Goal: Information Seeking & Learning: Learn about a topic

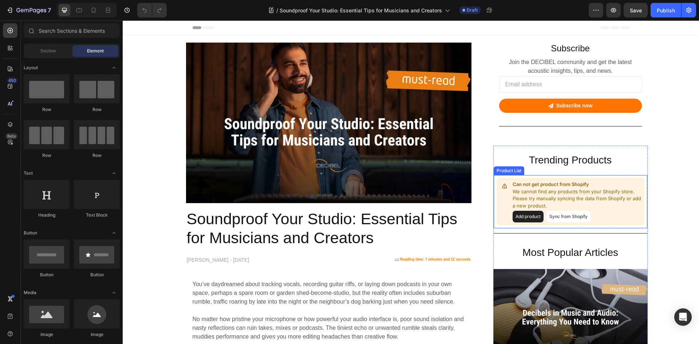
click at [579, 217] on button "Sync from Shopify" at bounding box center [569, 217] width 44 height 12
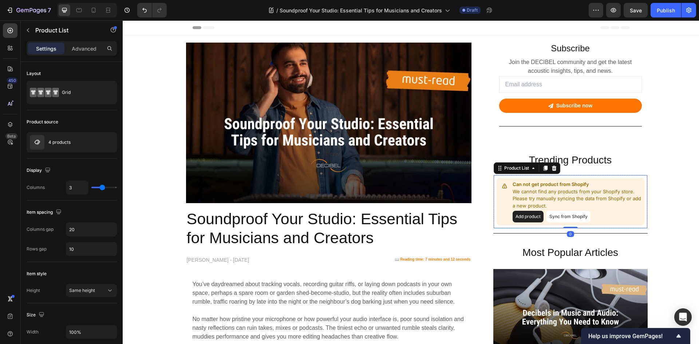
click at [570, 216] on button "Sync from Shopify" at bounding box center [569, 217] width 44 height 12
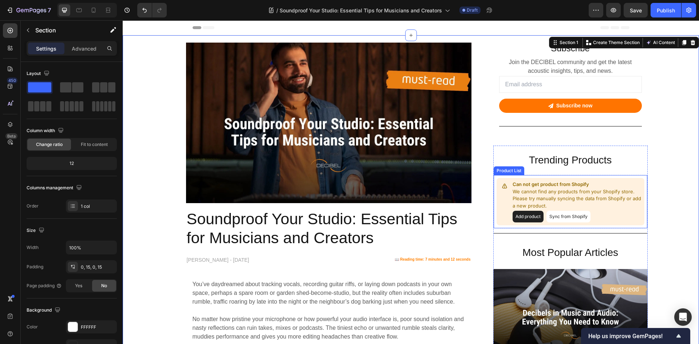
click at [524, 215] on button "Add product" at bounding box center [528, 217] width 31 height 12
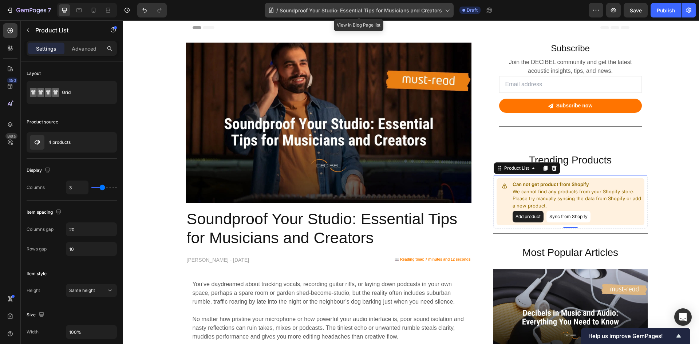
click at [343, 9] on span "Soundproof Your Studio: Essential Tips for Musicians and Creators" at bounding box center [361, 11] width 162 height 8
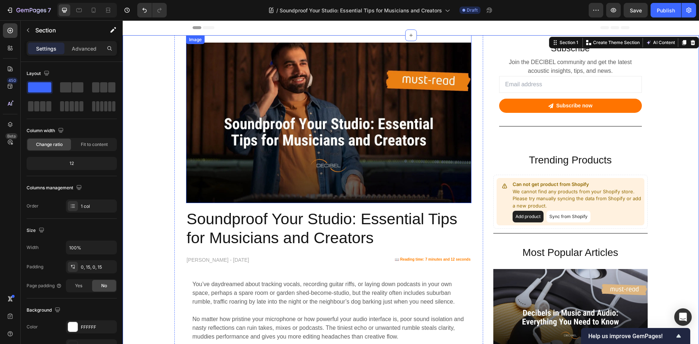
click at [350, 140] on img at bounding box center [328, 123] width 285 height 161
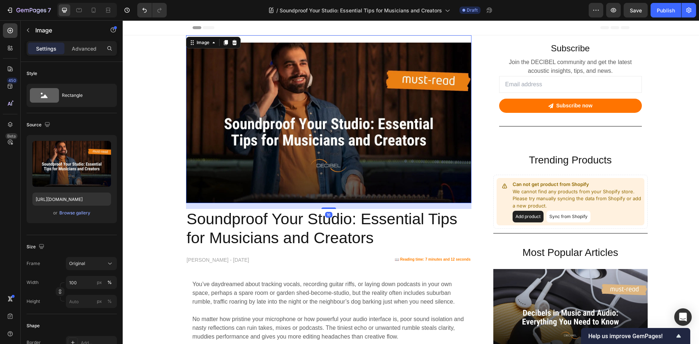
click at [348, 133] on img at bounding box center [328, 123] width 285 height 161
click at [349, 131] on img at bounding box center [328, 123] width 285 height 161
click at [261, 224] on h2 "Soundproof Your Studio: Essential Tips for Musicians and Creators" at bounding box center [328, 228] width 285 height 39
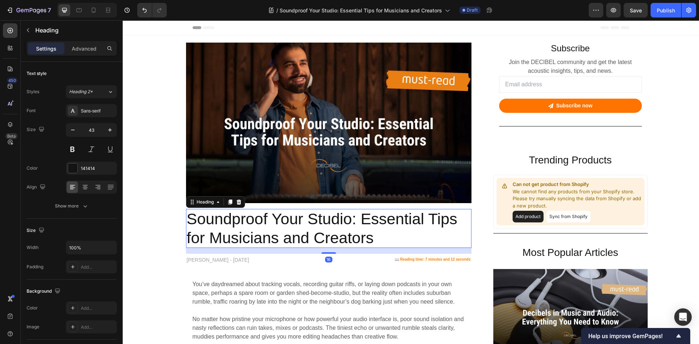
click at [259, 228] on h2 "Soundproof Your Studio: Essential Tips for Musicians and Creators" at bounding box center [328, 228] width 285 height 39
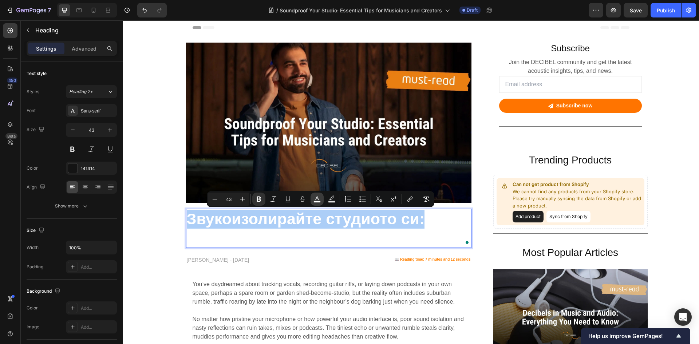
click at [321, 201] on button "color" at bounding box center [317, 199] width 13 height 13
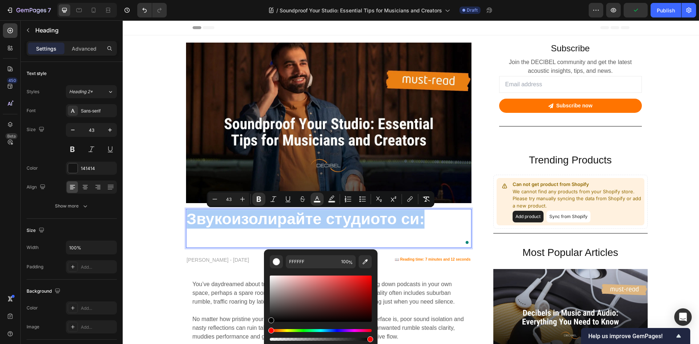
drag, startPoint x: 272, startPoint y: 278, endPoint x: 267, endPoint y: 349, distance: 71.5
click at [267, 0] on html "7 Version history / Soundproof Your Studio: Essential Tips for Musicians and Cr…" at bounding box center [349, 0] width 699 height 0
type input "000000"
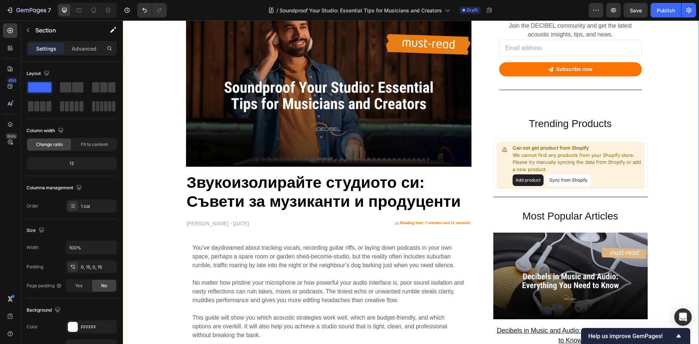
scroll to position [73, 0]
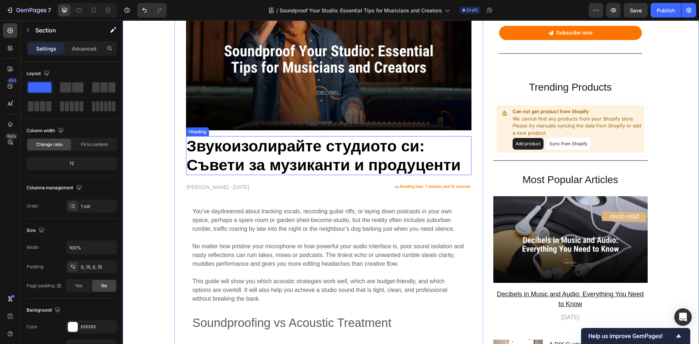
click at [345, 156] on strong "Съвети за музиканти и продуценти" at bounding box center [324, 164] width 274 height 17
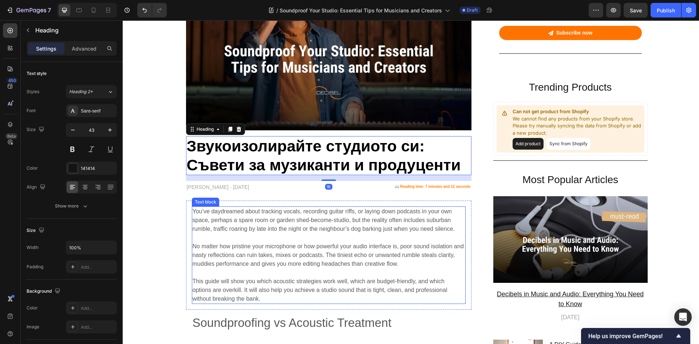
click at [304, 218] on span "You’ve daydreamed about tracking vocals, recording guitar riffs, or laying down…" at bounding box center [324, 220] width 262 height 24
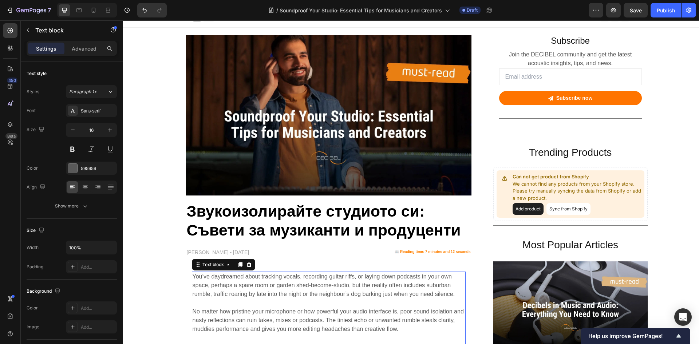
scroll to position [0, 0]
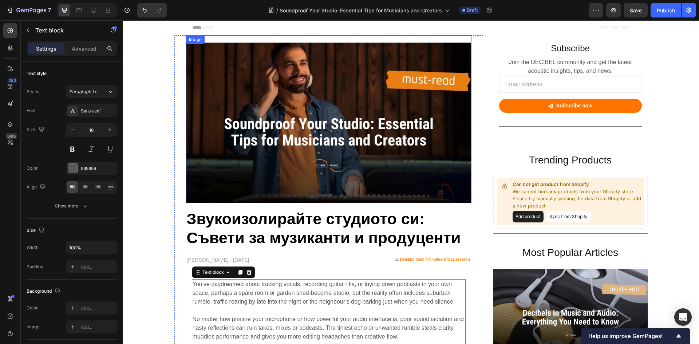
click at [244, 111] on img at bounding box center [328, 123] width 285 height 161
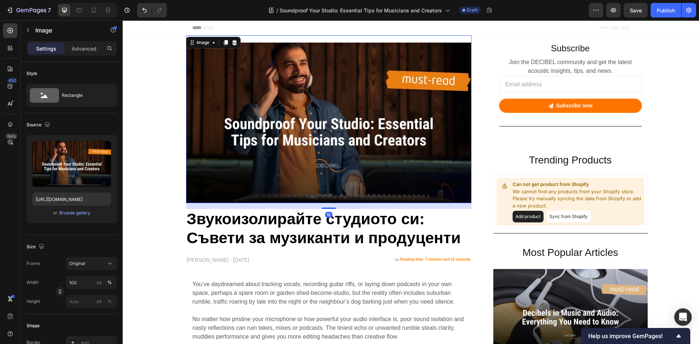
click at [244, 84] on img at bounding box center [328, 123] width 285 height 161
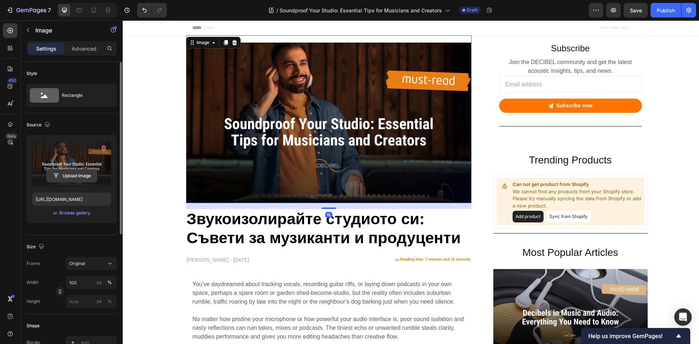
click at [67, 177] on input "file" at bounding box center [72, 176] width 50 height 12
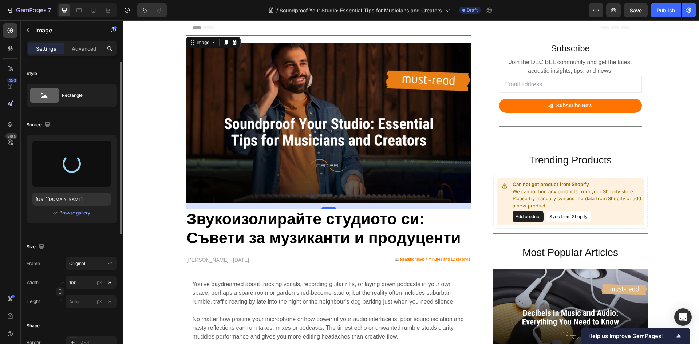
type input "https://cdn.shopify.com/s/files/1/0713/4121/1952/files/gempages_549342397767615…"
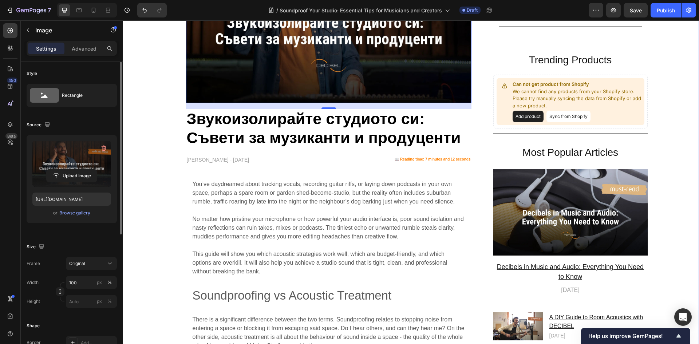
scroll to position [109, 0]
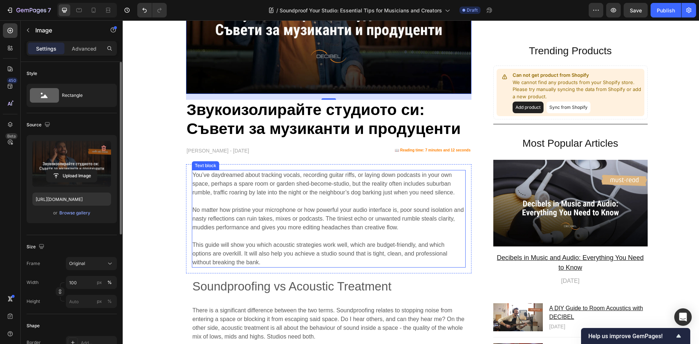
click at [254, 195] on span "You’ve daydreamed about tracking vocals, recording guitar riffs, or laying down…" at bounding box center [324, 184] width 262 height 24
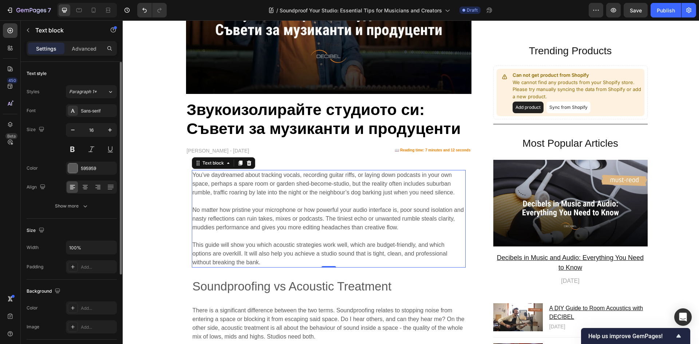
click at [281, 221] on span "No matter how pristine your microphone or how powerful your audio interface is,…" at bounding box center [328, 219] width 271 height 24
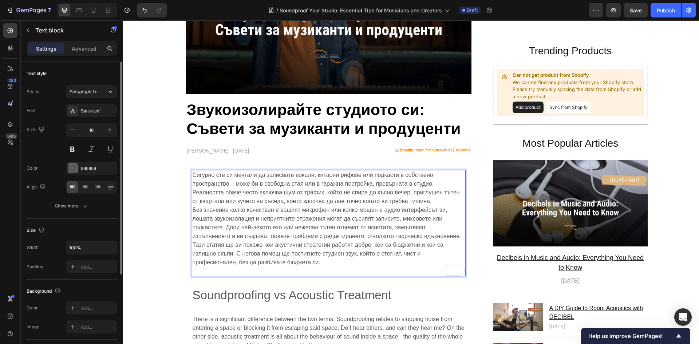
click at [434, 200] on p "Сигурно сте си мечтали да записвате вокали, китарни рифове или подкасти в собст…" at bounding box center [329, 223] width 272 height 105
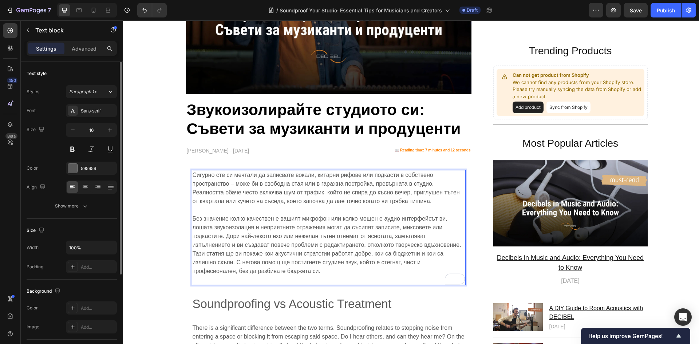
click at [433, 235] on p "⁠⁠⁠⁠⁠⁠⁠ Без значение колко качествен е вашият микрофон или колко мощен е аудио …" at bounding box center [329, 245] width 272 height 79
click at [193, 252] on span "Тази статия ще ви покаже кои акустични стратегии работят добре, кои са бюджетни…" at bounding box center [318, 263] width 251 height 24
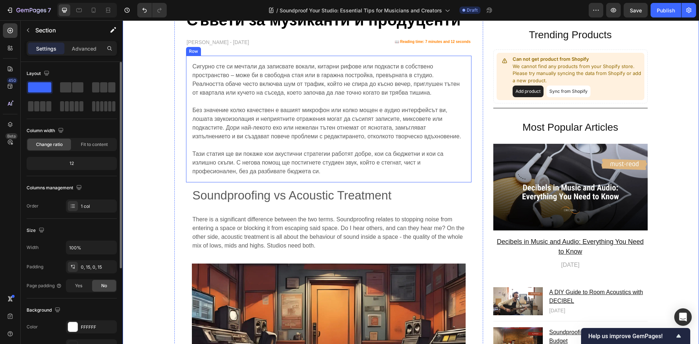
scroll to position [218, 0]
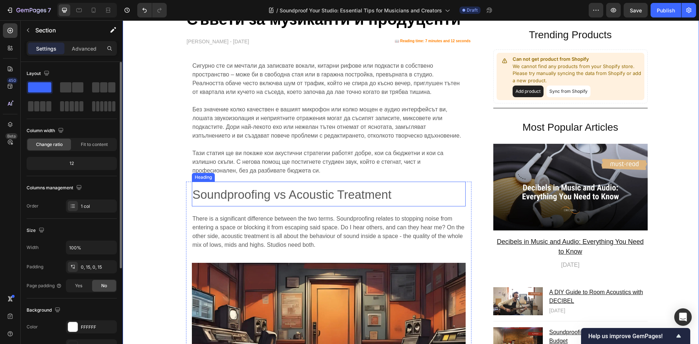
click at [328, 192] on span "Soundproofing vs Acoustic Treatment" at bounding box center [292, 194] width 199 height 13
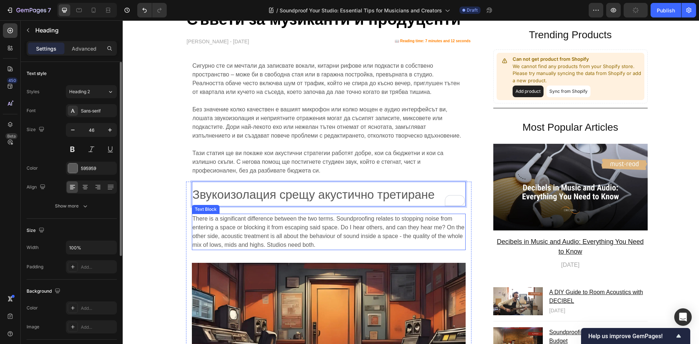
click at [305, 230] on p "There is a significant difference between the two terms. Soundproofing relates …" at bounding box center [329, 231] width 272 height 35
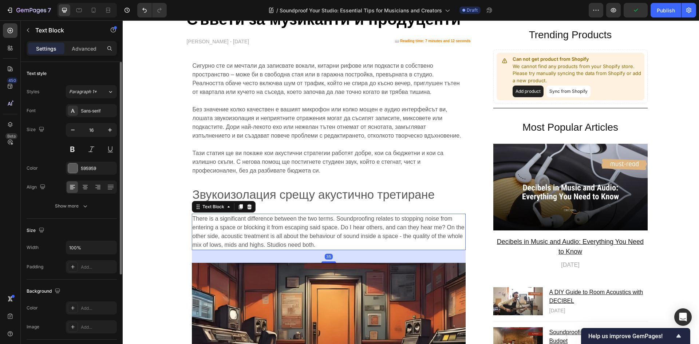
click at [285, 230] on p "There is a significant difference between the two terms. Soundproofing relates …" at bounding box center [329, 231] width 272 height 35
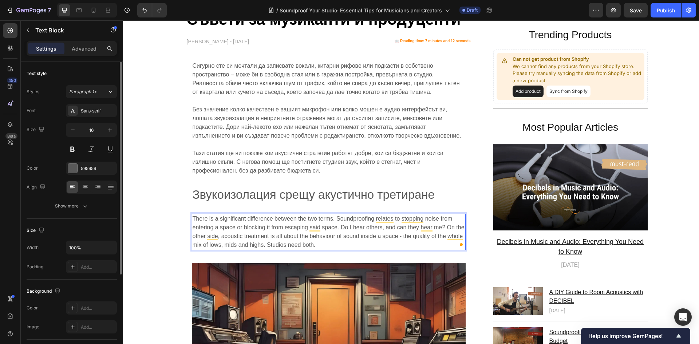
click at [270, 248] on p "There is a significant difference between the two terms. Soundproofing relates …" at bounding box center [329, 231] width 272 height 35
click at [269, 235] on p "There is a significant difference between the two terms. Soundproofing relates …" at bounding box center [329, 231] width 272 height 35
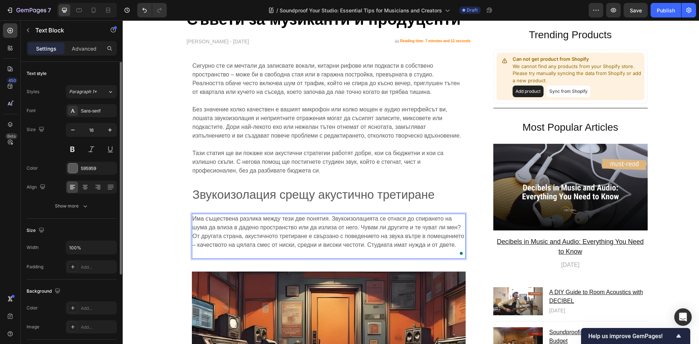
click at [340, 251] on p "Има съществена разлика между тези две понятия. Звукоизолацията се отнася до спи…" at bounding box center [329, 236] width 272 height 44
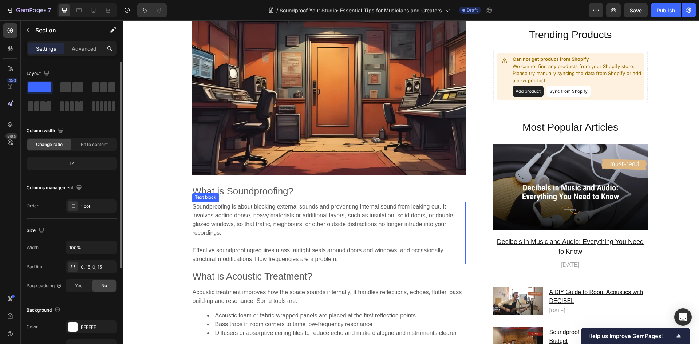
scroll to position [473, 0]
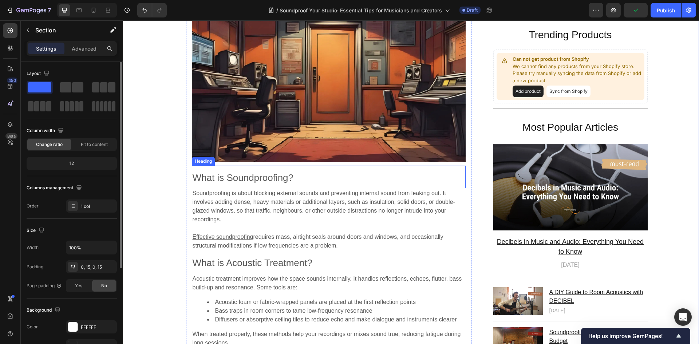
click at [240, 176] on span "What is Soundproofing?" at bounding box center [243, 177] width 101 height 11
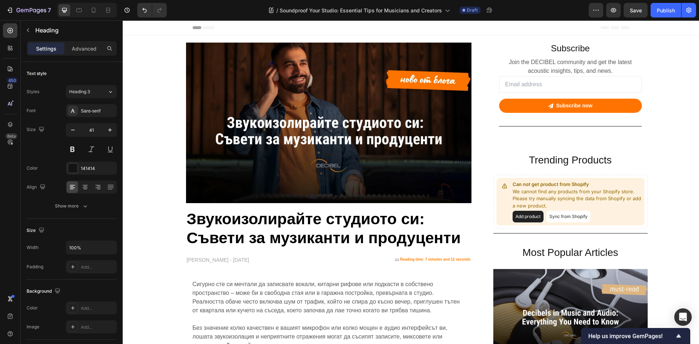
scroll to position [473, 0]
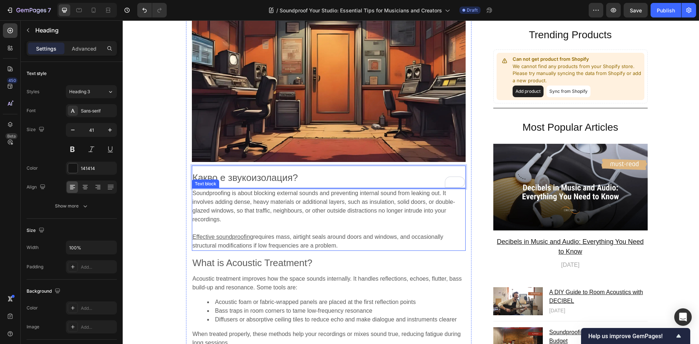
click at [258, 206] on p "Soundproofing is about blocking external sounds and preventing internal sound f…" at bounding box center [329, 206] width 272 height 35
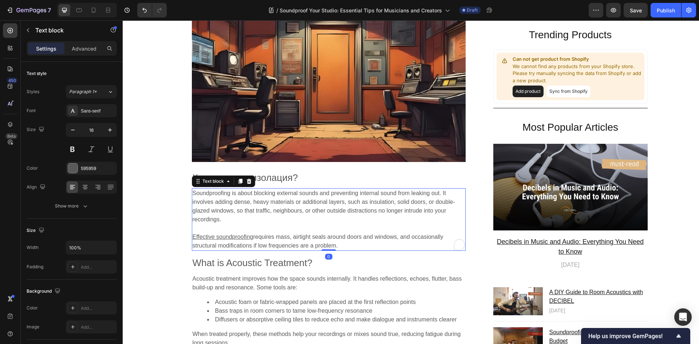
click at [258, 206] on p "Soundproofing is about blocking external sounds and preventing internal sound f…" at bounding box center [329, 206] width 272 height 35
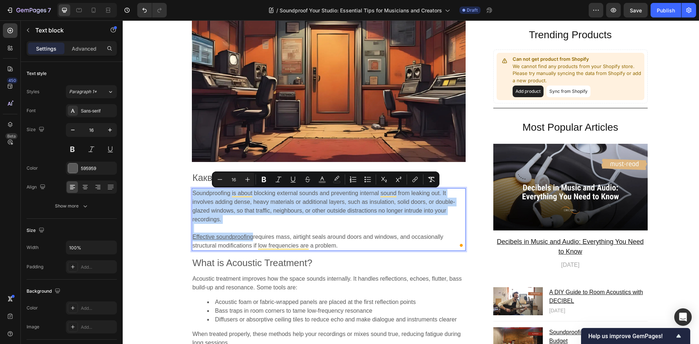
click at [271, 221] on p "Soundproofing is about blocking external sounds and preventing internal sound f…" at bounding box center [329, 206] width 272 height 35
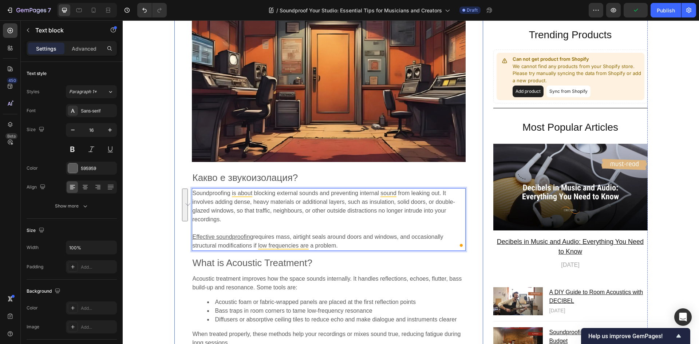
drag, startPoint x: 201, startPoint y: 213, endPoint x: 177, endPoint y: 193, distance: 31.5
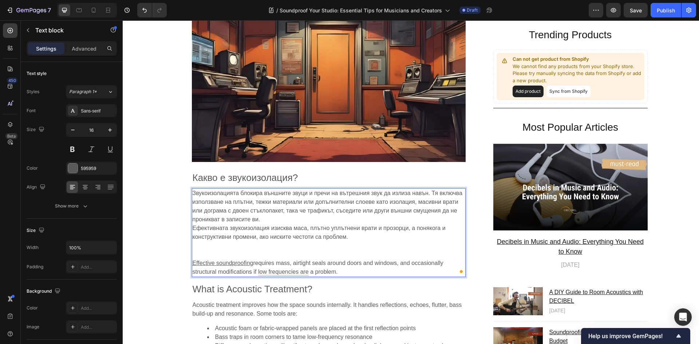
click at [275, 219] on p "Звукоизолацията блокира външните звуци и пречи на вътрешния звук да излиза навъ…" at bounding box center [329, 219] width 272 height 61
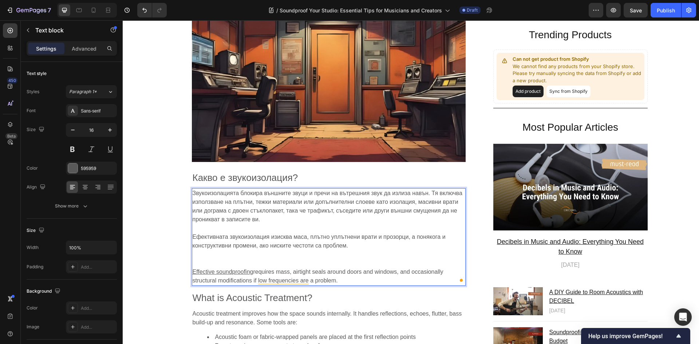
click at [236, 274] on u "Effective soundproofing" at bounding box center [223, 272] width 61 height 6
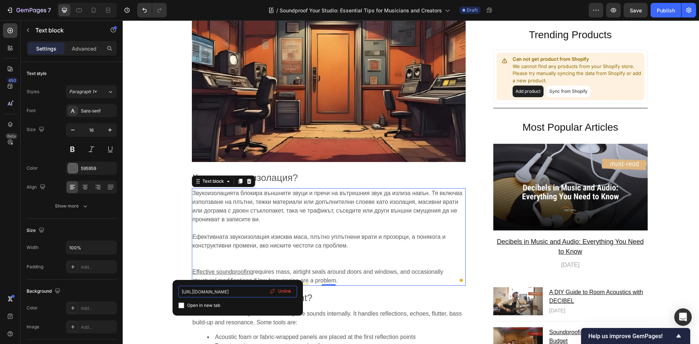
click at [251, 291] on input "https://decibel.shop/collections/soundproofing" at bounding box center [237, 292] width 119 height 12
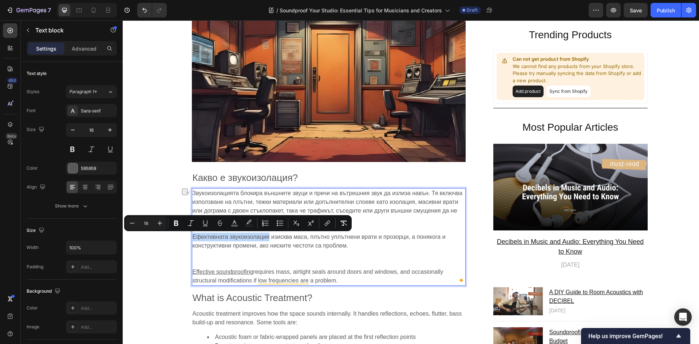
drag, startPoint x: 191, startPoint y: 237, endPoint x: 266, endPoint y: 237, distance: 74.6
click at [266, 237] on span "Ефективната звукоизолация изисква маса, плътно уплътнени врати и прозорци, а по…" at bounding box center [319, 241] width 253 height 15
click at [327, 226] on icon "Editor contextual toolbar" at bounding box center [327, 223] width 7 height 7
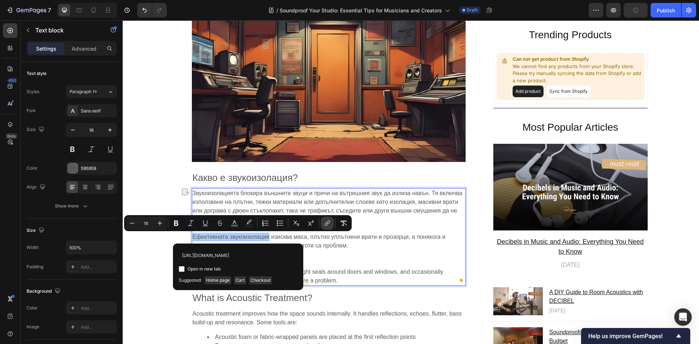
scroll to position [0, 15]
type input "https://decibel.shop/collections/soundproofing"
click at [291, 254] on span "Unlink" at bounding box center [285, 256] width 13 height 8
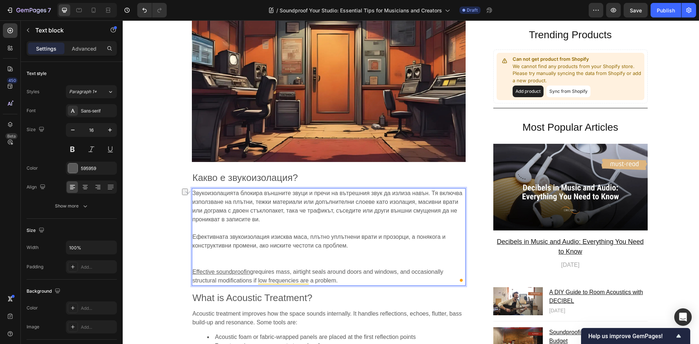
click at [354, 243] on p "Ефективната звукоизолация изисква маса, плътно уплътнени врати и прозорци, а по…" at bounding box center [329, 241] width 272 height 35
click at [224, 272] on u "Effective soundproofing" at bounding box center [223, 272] width 61 height 6
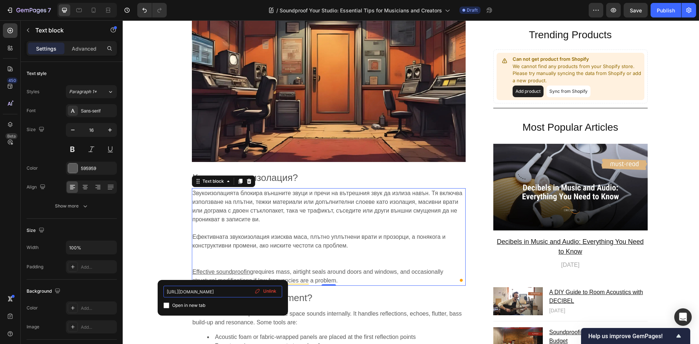
click at [224, 292] on input "https://decibel.shop/collections/soundproofing" at bounding box center [222, 292] width 119 height 12
click at [240, 292] on input "https://decibel.shop/collections/soundproofing" at bounding box center [222, 292] width 119 height 12
paste input "www.zvukoizolacia.com/collections/%D0%B7%D0%B2%D1%83%D0%BA%D0%BE%D0%B8%D0%B7%D0…"
type input "https://www.zvukoizolacia.com/collections/%D0%B7%D0%B2%D1%83%D0%BA%D0%BE%D0%B8%…"
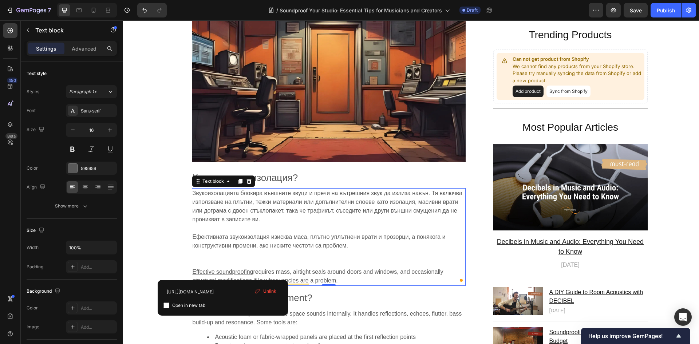
click at [251, 253] on p "Ефективната звукоизолация изисква маса, плътно уплътнени врати и прозорци, а по…" at bounding box center [329, 241] width 272 height 35
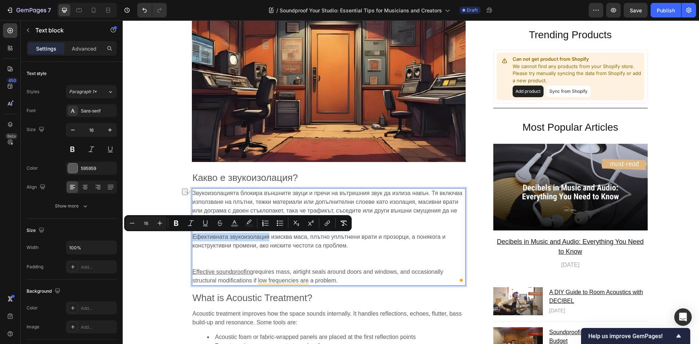
drag, startPoint x: 246, startPoint y: 238, endPoint x: 190, endPoint y: 237, distance: 56.1
click at [193, 237] on span "Ефективната звукоизолация изисква маса, плътно уплътнени врати и прозорци, а по…" at bounding box center [319, 241] width 253 height 15
click at [330, 222] on icon "Editor contextual toolbar" at bounding box center [327, 223] width 7 height 7
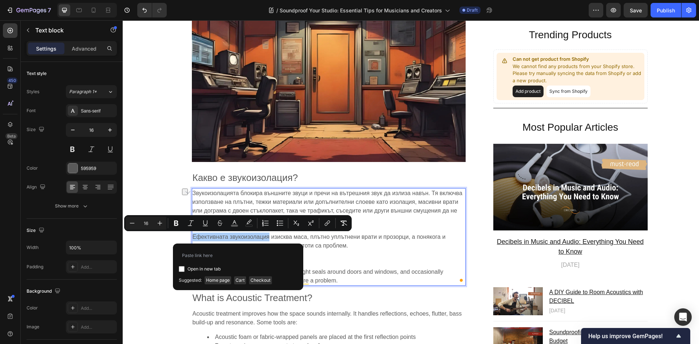
type input "https://www.zvukoizolacia.com/collections/%D0%B7%D0%B2%D1%83%D0%BA%D0%BE%D0%B8%…"
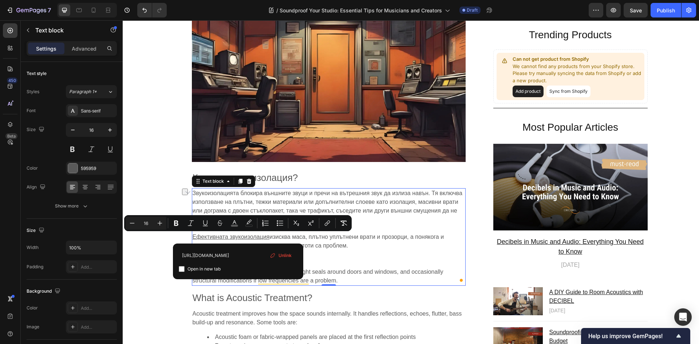
click at [375, 241] on p "Ефективната звукоизолация изисква маса, плътно уплътнени врати и прозорци, а по…" at bounding box center [329, 241] width 272 height 35
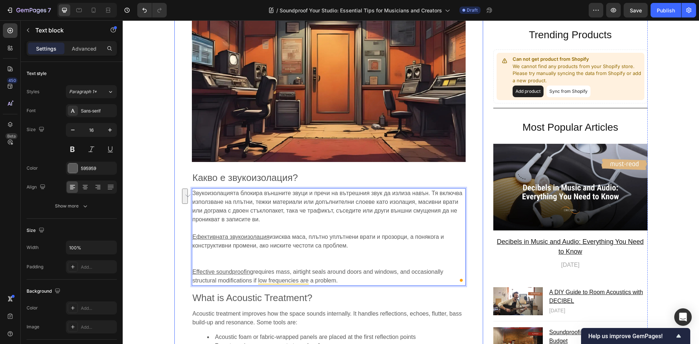
drag, startPoint x: 339, startPoint y: 279, endPoint x: 181, endPoint y: 270, distance: 158.7
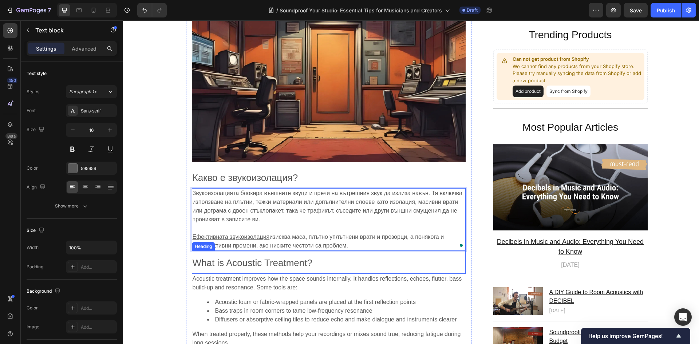
click at [271, 258] on span "What is Acoustic Treatment?" at bounding box center [253, 262] width 120 height 11
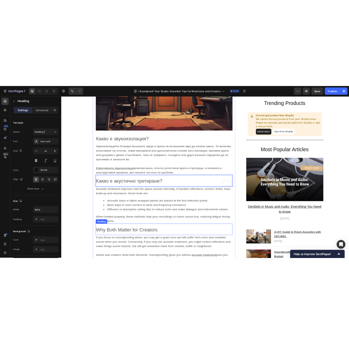
scroll to position [583, 0]
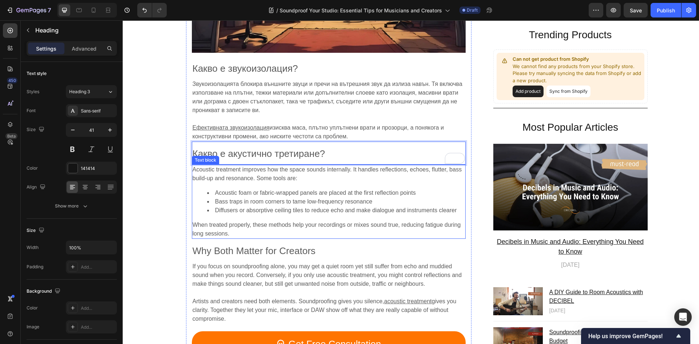
click at [293, 182] on p "Acoustic treatment improves how the space sounds internally. It handles reflect…" at bounding box center [329, 173] width 272 height 17
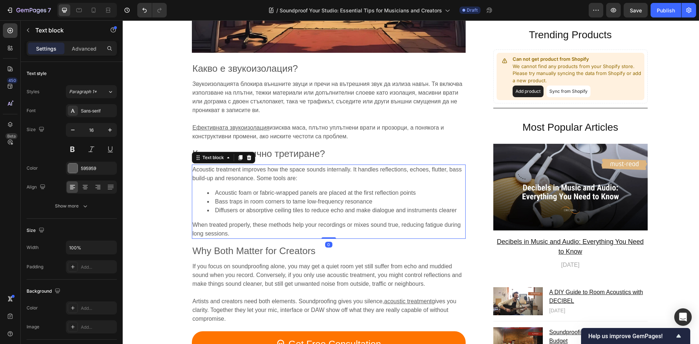
click at [293, 182] on p "Acoustic treatment improves how the space sounds internally. It handles reflect…" at bounding box center [329, 173] width 272 height 17
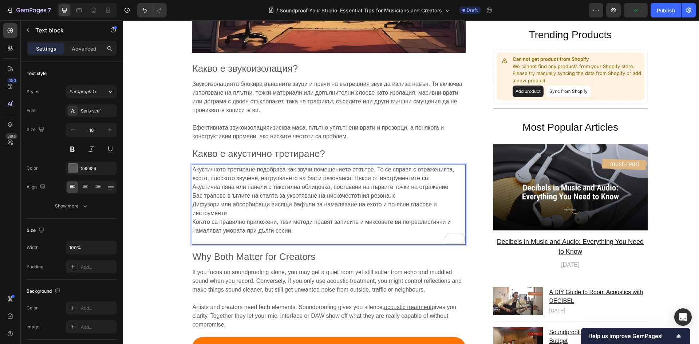
click at [353, 179] on span "Акустичното третиране подобрява как звучи помещението отвътре. То се справя с о…" at bounding box center [324, 173] width 262 height 15
click at [433, 180] on p "Акустичното третиране подобрява как звучи помещението отвътре. То се справя с о…" at bounding box center [329, 204] width 272 height 79
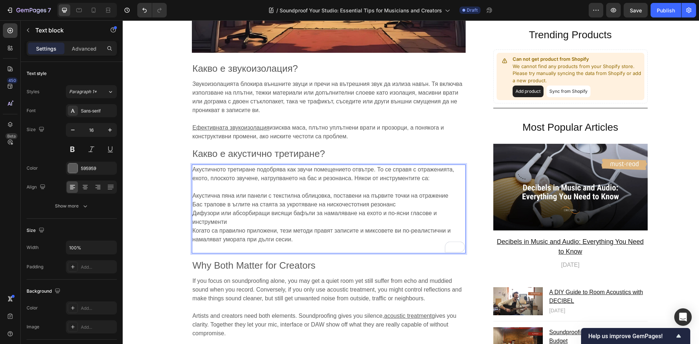
click at [232, 225] on p "⁠⁠⁠⁠⁠⁠⁠ Акустична пяна или панели с текстилна облицовка, поставени на първите т…" at bounding box center [329, 218] width 272 height 70
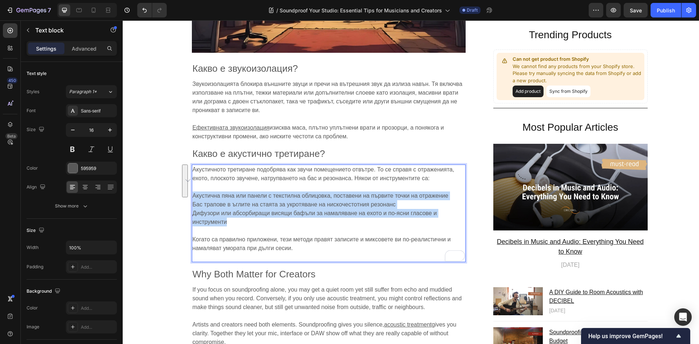
drag, startPoint x: 218, startPoint y: 218, endPoint x: 189, endPoint y: 197, distance: 35.0
click at [192, 197] on div "Акустичното третиране подобрява как звучи помещението отвътре. То се справя с о…" at bounding box center [329, 214] width 274 height 98
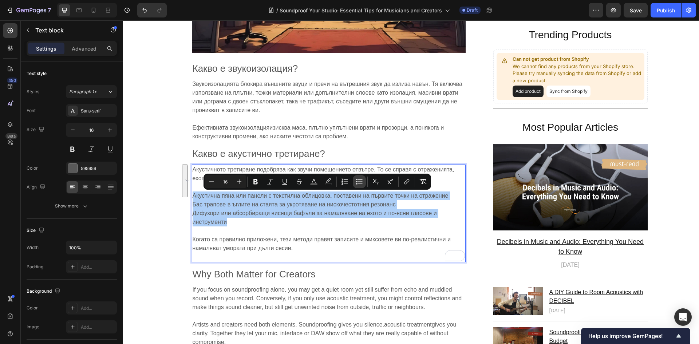
click at [361, 183] on icon "Editor contextual toolbar" at bounding box center [359, 181] width 7 height 7
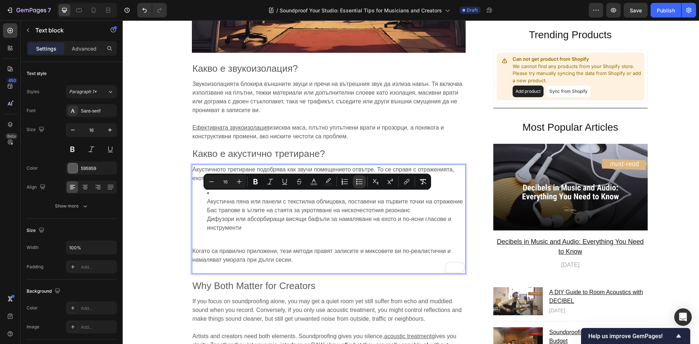
click at [202, 200] on ul "Акустична пяна или панели с текстилна облицовка, поставени на първите точки на …" at bounding box center [329, 211] width 272 height 44
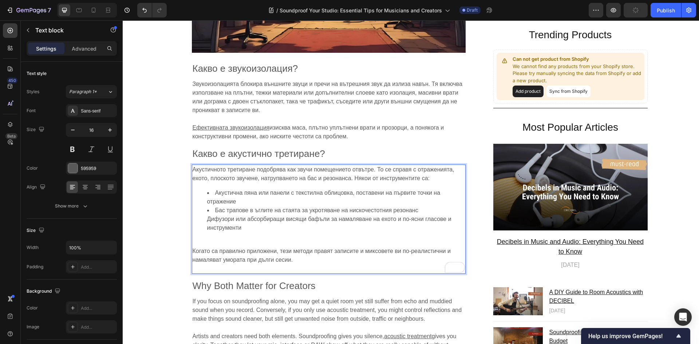
click at [203, 218] on ul "Акустична пяна или панели с текстилна облицовка, поставени на първите точки на …" at bounding box center [329, 211] width 272 height 44
click at [199, 244] on p "Когато са правилно приложени, тези методи правят записите и миксовете ви по-реа…" at bounding box center [329, 255] width 272 height 35
click at [221, 234] on div "Акустичното третиране подобрява как звучи помещението отвътре. То се справя с о…" at bounding box center [329, 219] width 274 height 109
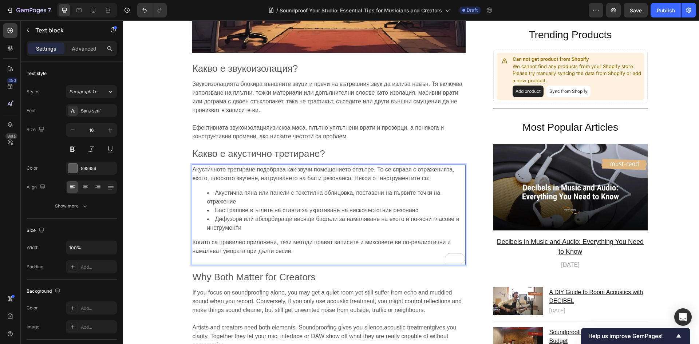
click at [254, 260] on p "Когато са правилно приложени, тези методи правят записите и миксовете ви по-реа…" at bounding box center [329, 251] width 272 height 26
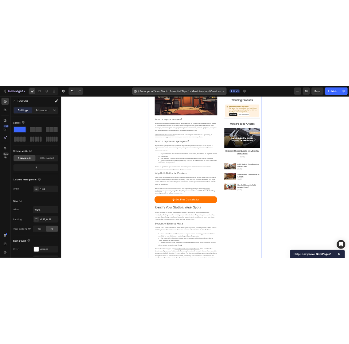
scroll to position [640, 0]
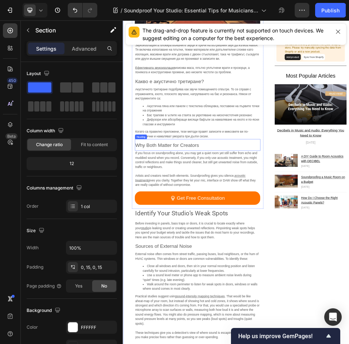
click at [212, 257] on span "Why Both Matter for Creators" at bounding box center [207, 261] width 123 height 11
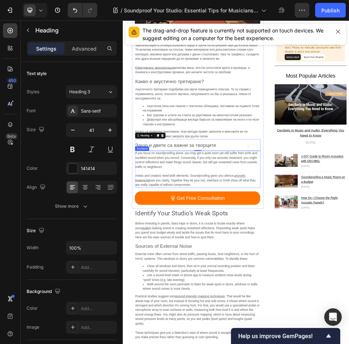
click at [237, 292] on span "If you focus on soundproofing alone, you may get a quiet room yet still suffer …" at bounding box center [264, 290] width 237 height 32
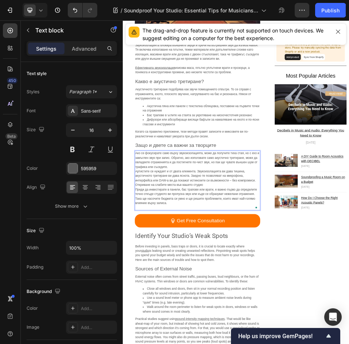
click at [241, 293] on span "Ако се фокусирате само върху звукоизолацията, може да получите тиха стая, но с …" at bounding box center [266, 290] width 240 height 32
click at [245, 298] on p "Ако се фокусирате само върху звукоизолацията, може да получите тиха стая, но с …" at bounding box center [266, 330] width 241 height 114
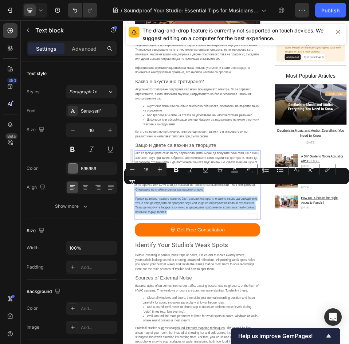
drag, startPoint x: 210, startPoint y: 387, endPoint x: 146, endPoint y: 347, distance: 76.3
click at [146, 344] on div "Ако се фокусирате само върху звукоизолацията, може да получите тиха стая, но с …" at bounding box center [267, 338] width 242 height 133
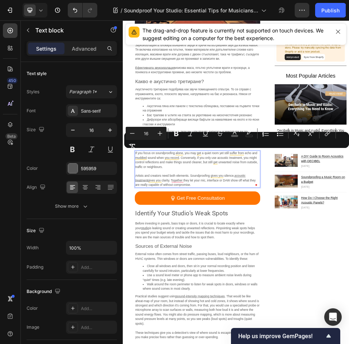
click at [264, 326] on span "gives you clarity. Together they let your mic, interface or DAW show off what t…" at bounding box center [262, 333] width 233 height 15
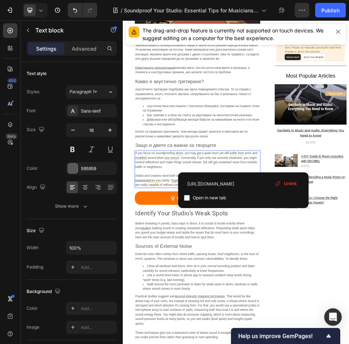
click at [355, 319] on u "acoustic treatment" at bounding box center [252, 325] width 213 height 15
click at [285, 292] on span "If you focus on soundproofing alone, you may get a quiet room yet still suffer …" at bounding box center [264, 290] width 237 height 32
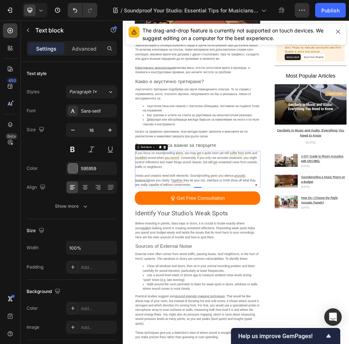
click at [190, 318] on span "Artists and creators need both elements. Soundproofing gives you silence," at bounding box center [242, 321] width 192 height 6
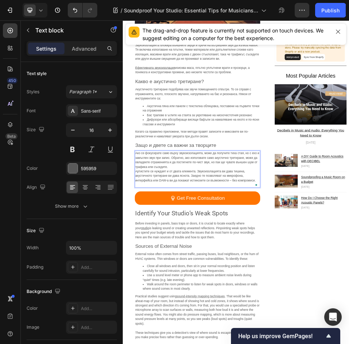
click at [233, 293] on span "Ако се фокусирате само върху звукоизолацията, може да получите тиха стая, но с …" at bounding box center [266, 290] width 240 height 32
click at [230, 300] on p "Ако се фокусирате само върху звукоизолацията, може да получите тиха стая, но с …" at bounding box center [266, 308] width 241 height 70
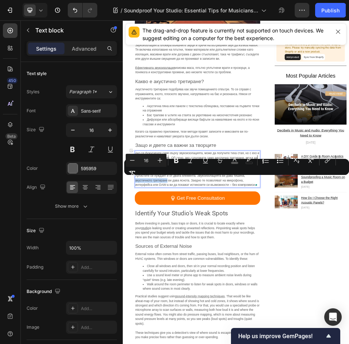
drag, startPoint x: 208, startPoint y: 324, endPoint x: 146, endPoint y: 324, distance: 62.6
click at [146, 324] on div "Ако се фокусирате само върху звукоизолацията, може да получите тиха стая, но с …" at bounding box center [267, 307] width 242 height 71
click at [325, 162] on icon "Editor contextual toolbar" at bounding box center [326, 161] width 3 height 4
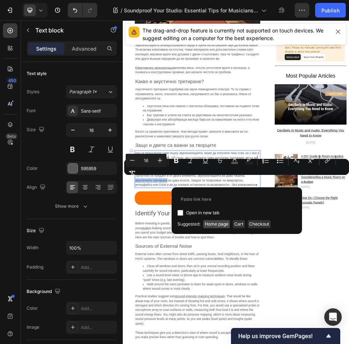
type input "https://www.zvukoizolacia.com/collections/%D0%B0%D0%BA%D1%83%D1%81%D1%82%D0%B8%…"
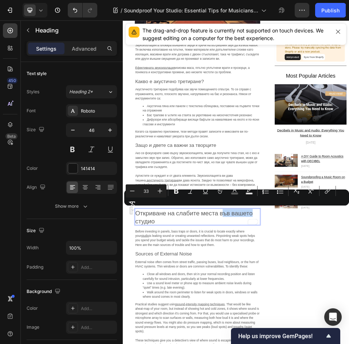
drag, startPoint x: 320, startPoint y: 391, endPoint x: 375, endPoint y: 393, distance: 55.0
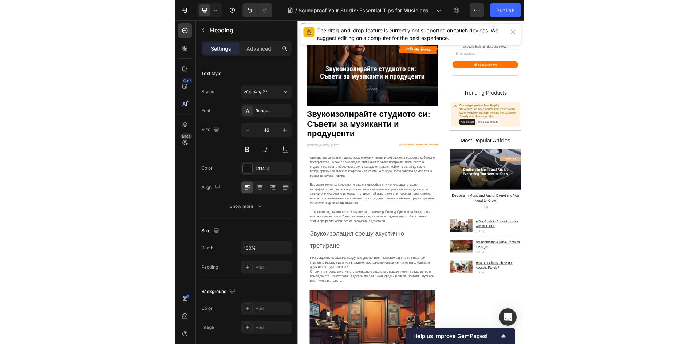
scroll to position [640, 0]
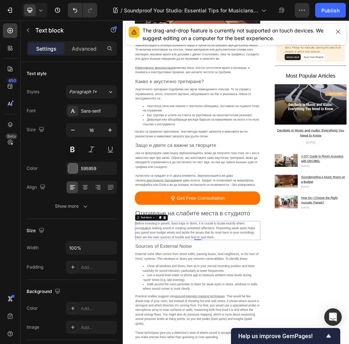
drag, startPoint x: 208, startPoint y: 415, endPoint x: 189, endPoint y: 420, distance: 19.5
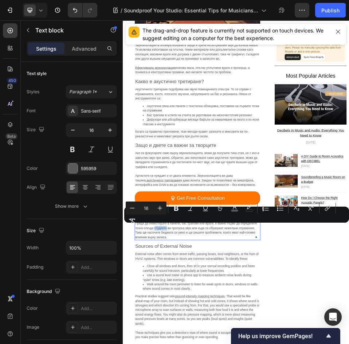
drag, startPoint x: 184, startPoint y: 419, endPoint x: 208, endPoint y: 419, distance: 24.0
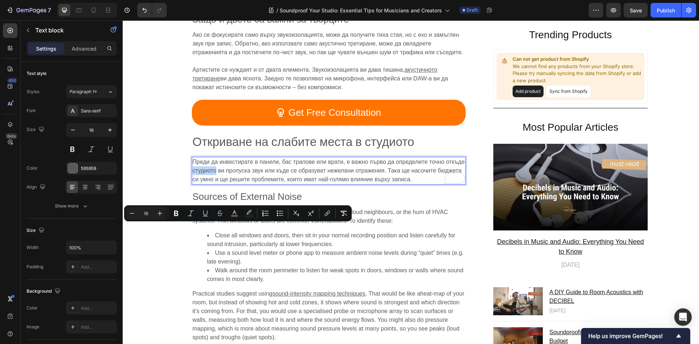
scroll to position [837, 0]
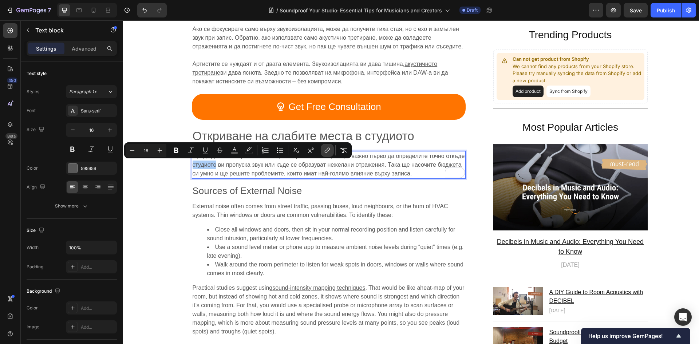
click at [328, 153] on icon "Editor contextual toolbar" at bounding box center [327, 150] width 7 height 7
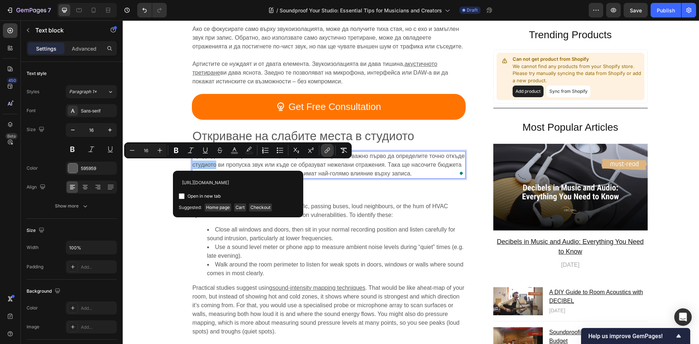
scroll to position [0, 127]
type input "https://www.decibelinternational.co.uk/sectors/soundproofing-and-acoustic-solut…"
click at [184, 197] on input "Editor contextual toolbar" at bounding box center [182, 196] width 6 height 6
checkbox input "true"
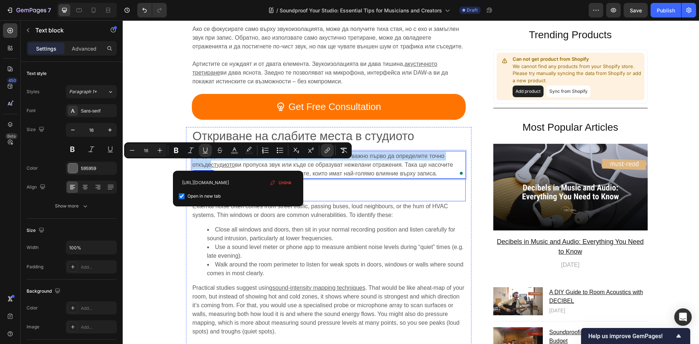
click at [348, 193] on h2 "Sources of External Noise" at bounding box center [329, 190] width 274 height 23
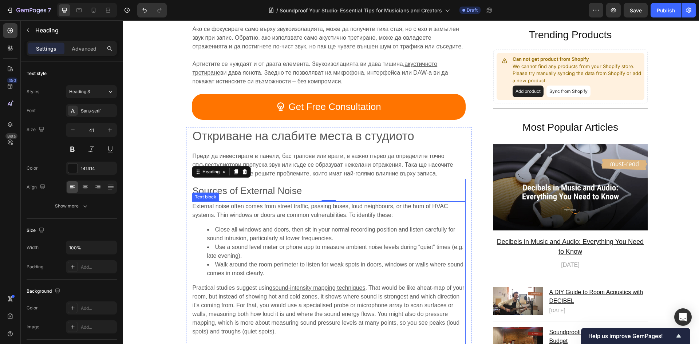
click at [348, 222] on div "External noise often comes from street traffic, passing buses, loud neighbours,…" at bounding box center [329, 282] width 274 height 162
click at [284, 187] on span "Sources of External Noise" at bounding box center [248, 190] width 110 height 11
click at [348, 229] on span "Close all windows and doors, then sit in your normal recording position and lis…" at bounding box center [331, 233] width 248 height 15
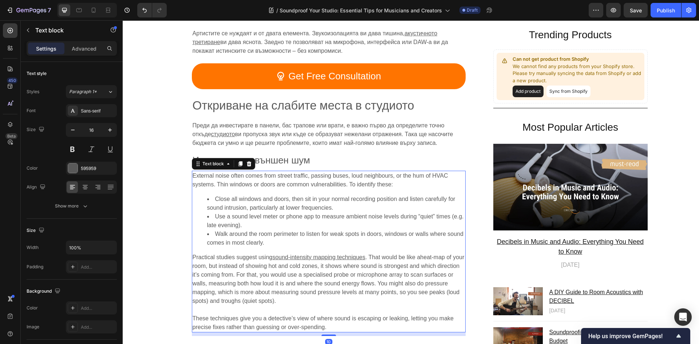
scroll to position [910, 0]
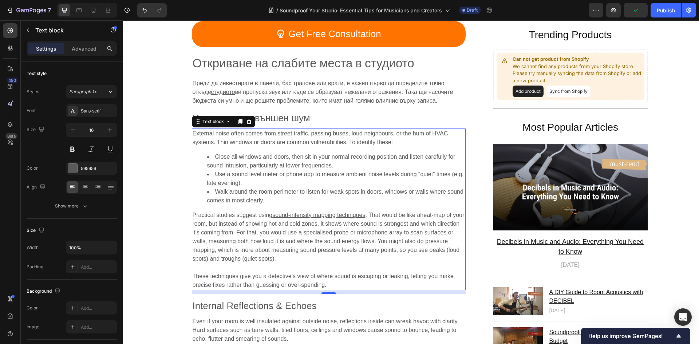
click at [309, 214] on u "sound-intensity mapping techniques" at bounding box center [318, 215] width 93 height 6
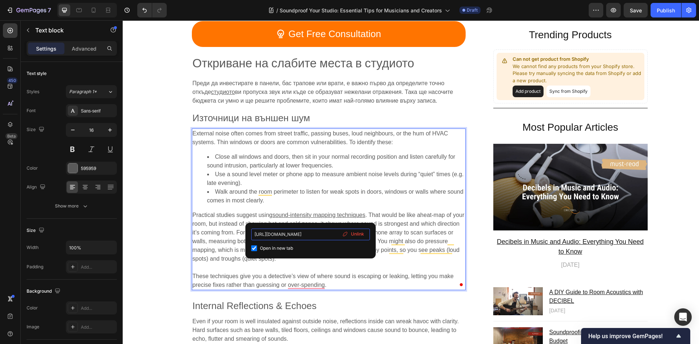
click at [325, 234] on input "https://www.decibelinternational.co.uk/services/" at bounding box center [310, 235] width 119 height 12
click at [341, 205] on div "External noise often comes from street traffic, passing buses, loud neighbours,…" at bounding box center [329, 210] width 274 height 162
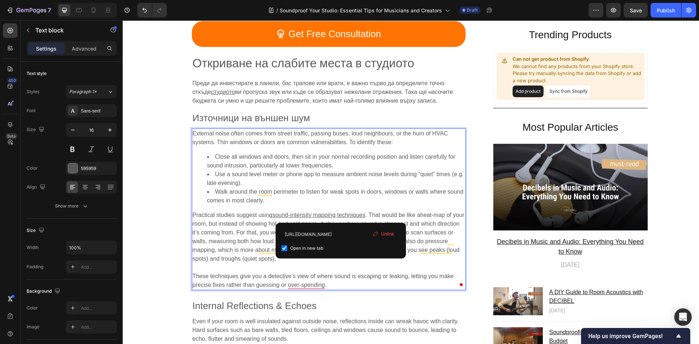
click at [326, 192] on span "Walk around the room perimeter to listen for weak spots in doors, windows or wa…" at bounding box center [335, 196] width 256 height 15
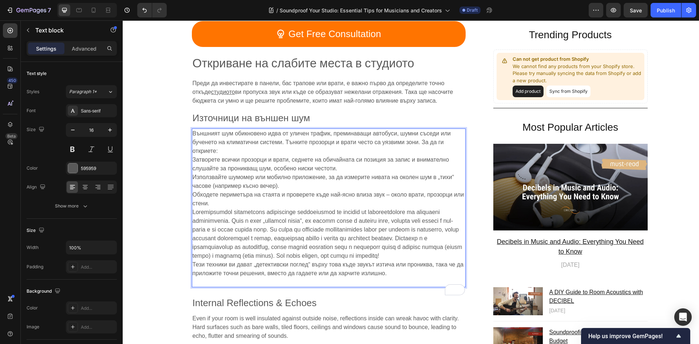
click at [213, 287] on p "Външният шум обикновено идва от уличен трафик, преминаващи автобуси, шумни съсе…" at bounding box center [329, 207] width 272 height 157
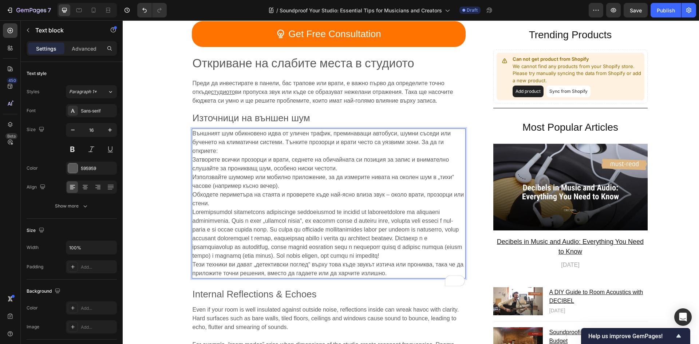
click at [240, 265] on p "Външният шум обикновено идва от уличен трафик, преминаващи автобуси, шумни съсе…" at bounding box center [329, 203] width 272 height 149
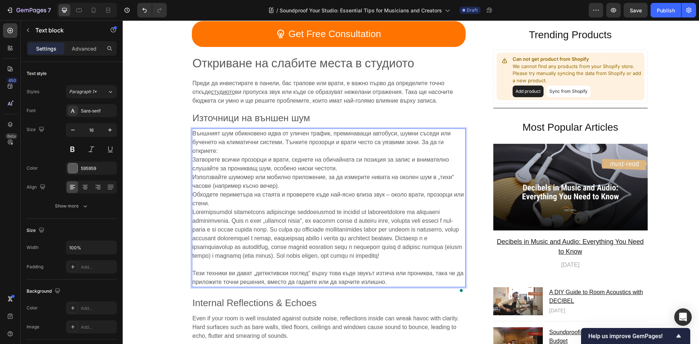
click at [233, 205] on p "Външният шум обикновено идва от уличен трафик, преминаващи автобуси, шумни съсе…" at bounding box center [329, 194] width 272 height 131
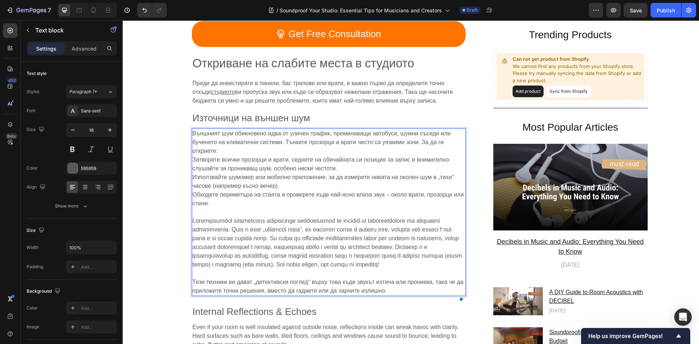
click at [238, 153] on p "Външният шум обикновено идва от уличен трафик, преминаващи автобуси, шумни съсе…" at bounding box center [329, 168] width 272 height 79
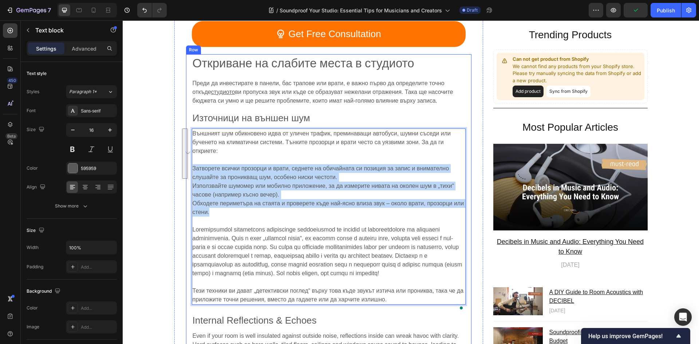
drag, startPoint x: 208, startPoint y: 212, endPoint x: 189, endPoint y: 169, distance: 46.9
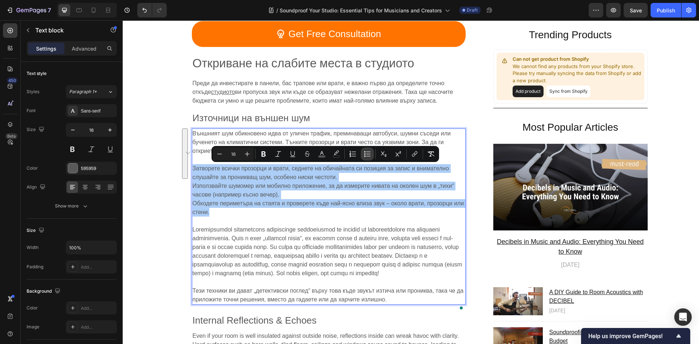
click at [348, 152] on icon "Editor contextual toolbar" at bounding box center [367, 153] width 7 height 7
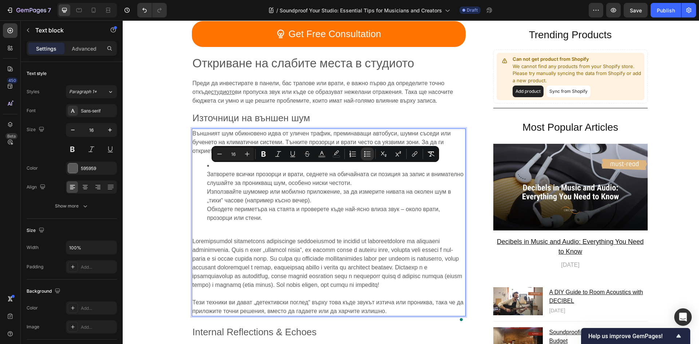
click at [204, 174] on ul "Затворете всички прозорци и врати, седнете на обичайната си позиция за запис и …" at bounding box center [329, 191] width 272 height 61
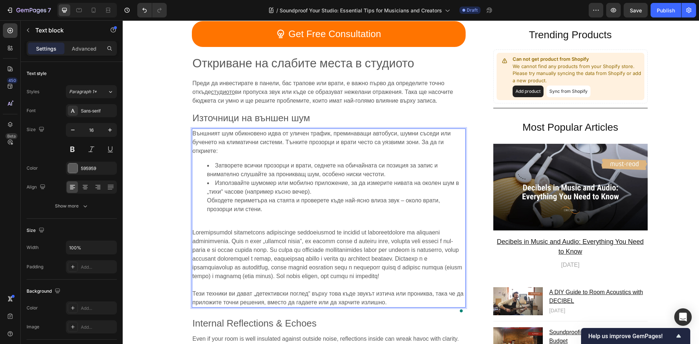
click at [202, 198] on ul "Затворете всички прозорци и врати, седнете на обичайната си позиция за запис и …" at bounding box center [329, 187] width 272 height 52
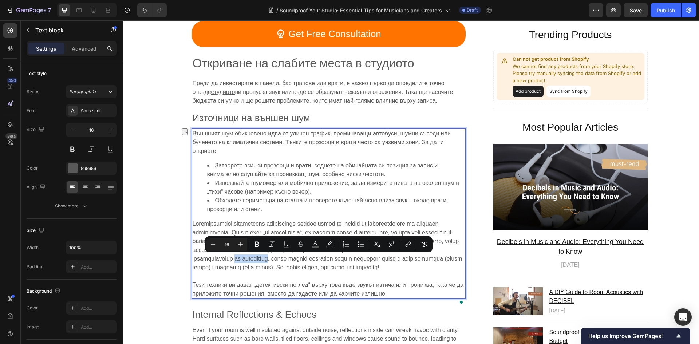
drag, startPoint x: 338, startPoint y: 260, endPoint x: 300, endPoint y: 261, distance: 37.5
click at [300, 261] on span "Rich Text Editor. Editing area: main" at bounding box center [328, 246] width 270 height 50
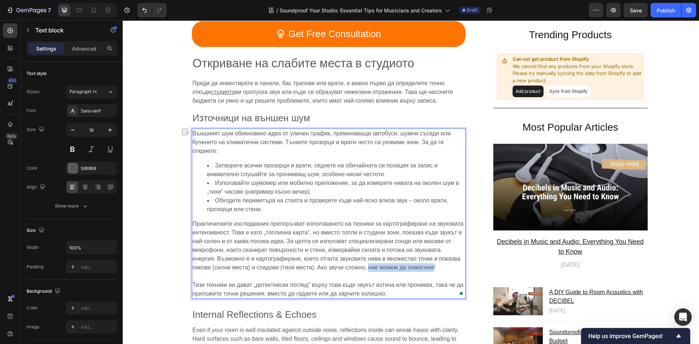
drag, startPoint x: 372, startPoint y: 268, endPoint x: 430, endPoint y: 269, distance: 58.3
click at [348, 269] on span "Практическите изследвания препоръчват използването на техники за картографиране…" at bounding box center [328, 246] width 271 height 50
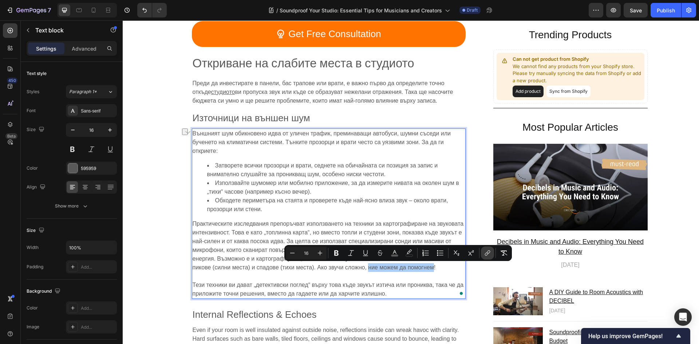
click at [348, 259] on button "link" at bounding box center [487, 253] width 13 height 13
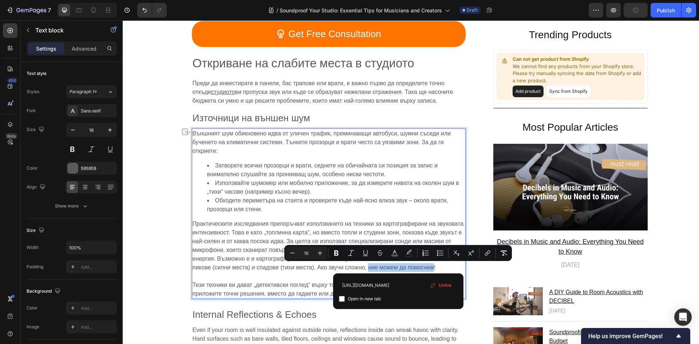
type input "https://www.decibel.bg/services/"
click at [342, 299] on input "Editor contextual toolbar" at bounding box center [342, 299] width 6 height 6
checkbox input "true"
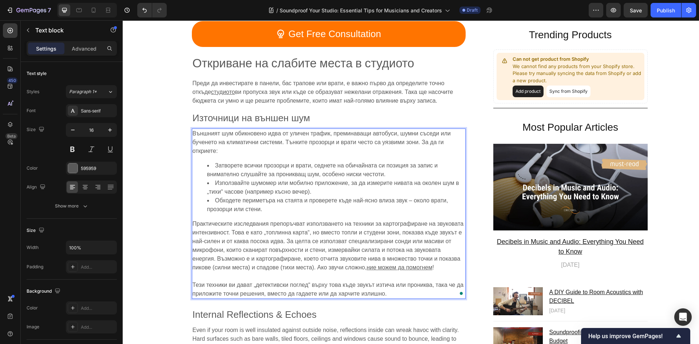
click at [348, 197] on span "Обходете периметъра на стаята и проверете къде най-ясно влиза звук – около врат…" at bounding box center [327, 204] width 241 height 15
drag, startPoint x: 242, startPoint y: 212, endPoint x: 175, endPoint y: 198, distance: 68.3
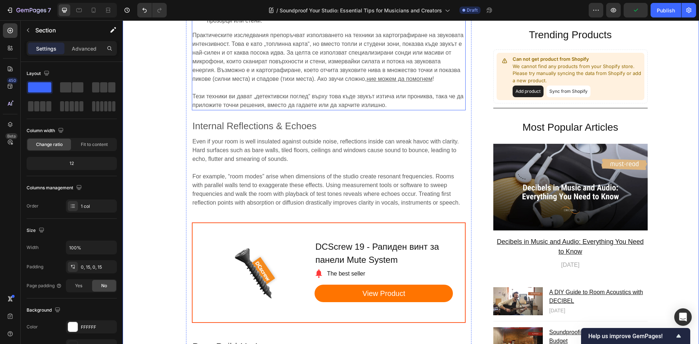
scroll to position [1092, 0]
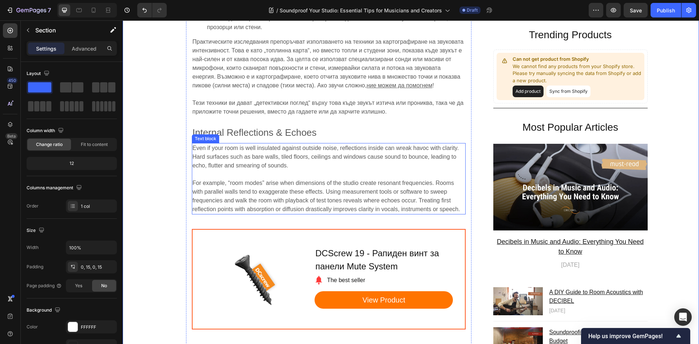
click at [348, 185] on span "For example, “room modes” arise when dimensions of the studio create resonant f…" at bounding box center [327, 196] width 268 height 32
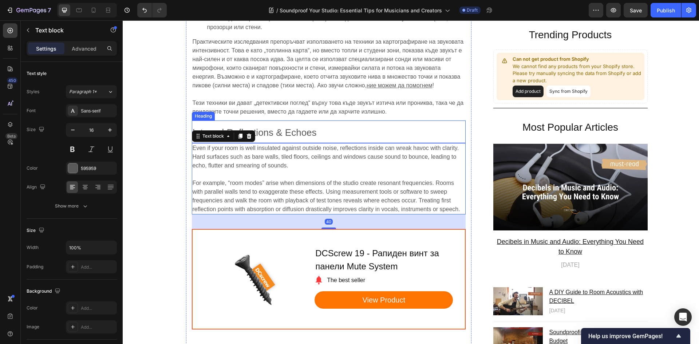
click at [285, 133] on span "Internal Reflections & Echoes" at bounding box center [255, 132] width 124 height 11
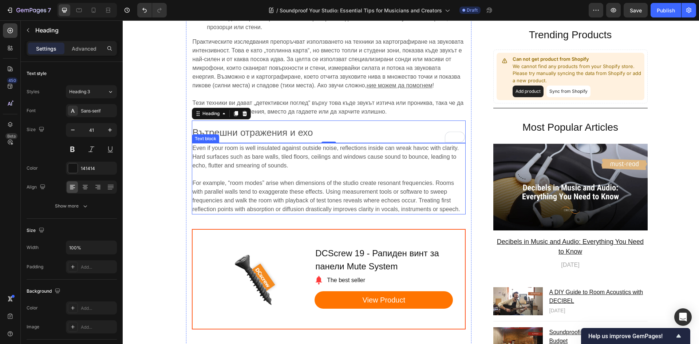
drag, startPoint x: 416, startPoint y: 190, endPoint x: 406, endPoint y: 190, distance: 9.8
click at [348, 190] on span "For example, “room modes” arise when dimensions of the studio create resonant f…" at bounding box center [327, 196] width 268 height 32
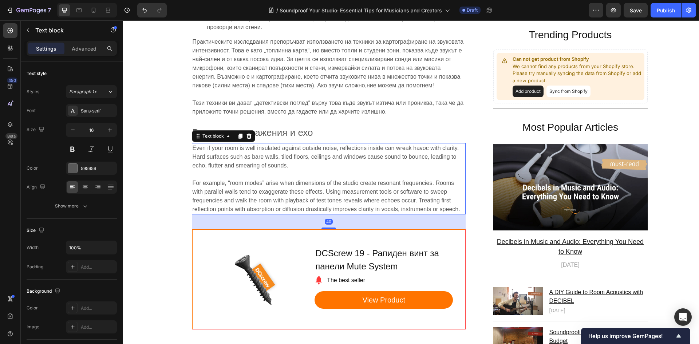
click at [326, 180] on p "For example, “room modes” arise when dimensions of the studio create resonant f…" at bounding box center [329, 196] width 272 height 35
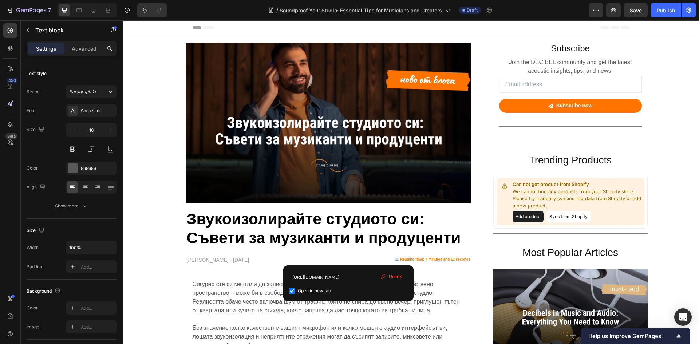
scroll to position [1385, 0]
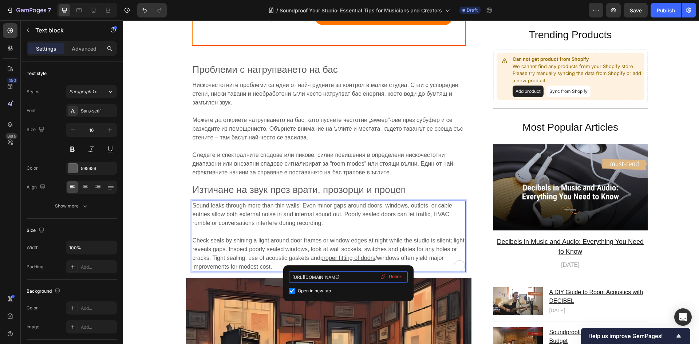
click at [347, 278] on input "[URL][DOMAIN_NAME]" at bounding box center [348, 277] width 119 height 12
click at [347, 241] on span "Check seals by shining a light around door frames or window edges at night whil…" at bounding box center [329, 249] width 272 height 24
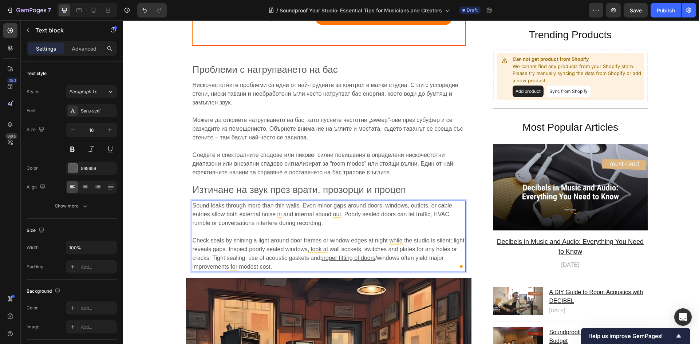
click at [340, 224] on p "Sound leaks through more than thin walls. Even minor gaps around doors, windows…" at bounding box center [329, 214] width 272 height 26
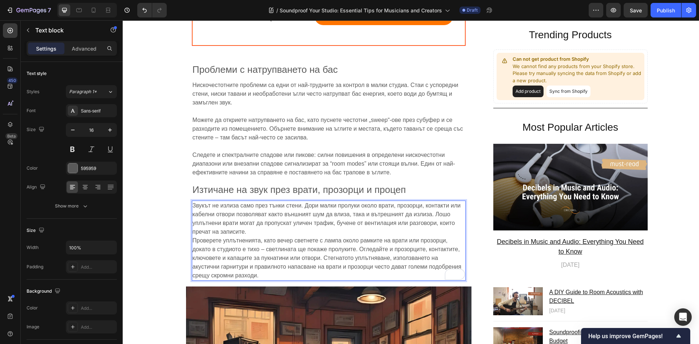
click at [280, 227] on p "Звукът не излиза само през тънки стени. Дори малки пролуки около врати, прозорц…" at bounding box center [329, 240] width 272 height 79
click at [279, 228] on p "Звукът не излиза само през тънки стени. Дори малки пролуки около врати, прозорц…" at bounding box center [329, 240] width 272 height 79
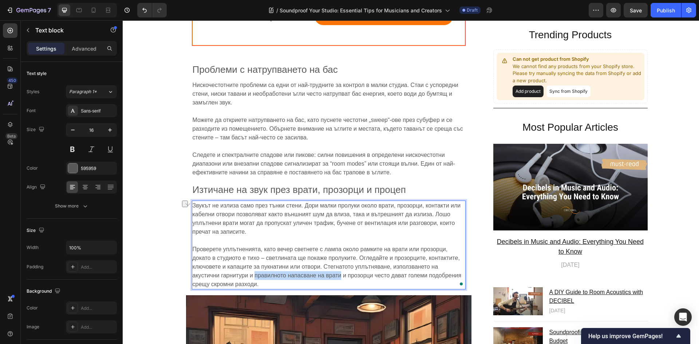
drag, startPoint x: 252, startPoint y: 276, endPoint x: 338, endPoint y: 277, distance: 85.6
click at [338, 277] on span "Проверете уплътненията, като вечер светнете с лампа около рамките на врати или …" at bounding box center [327, 266] width 269 height 41
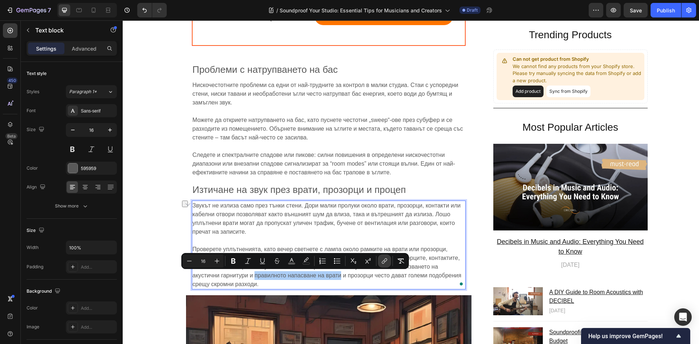
click at [382, 261] on icon "Editor contextual toolbar" at bounding box center [384, 260] width 7 height 7
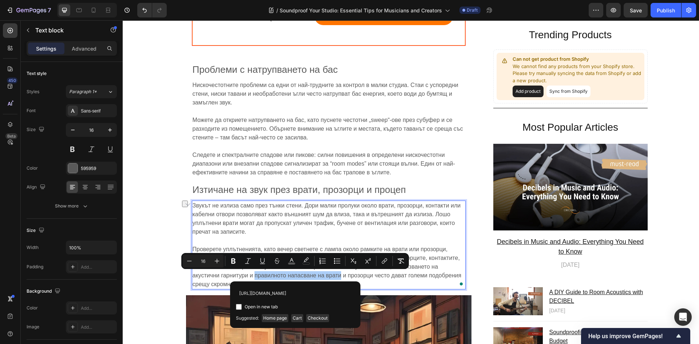
scroll to position [0, 86]
type input "[URL][DOMAIN_NAME]"
click at [240, 308] on input "Editor contextual toolbar" at bounding box center [239, 307] width 6 height 6
checkbox input "true"
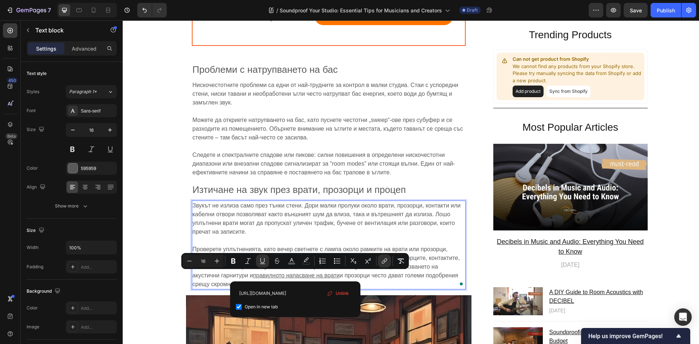
click at [316, 226] on span "Звукът не излиза само през тънки стени. Дори малки пролуки около врати, прозорц…" at bounding box center [327, 218] width 268 height 32
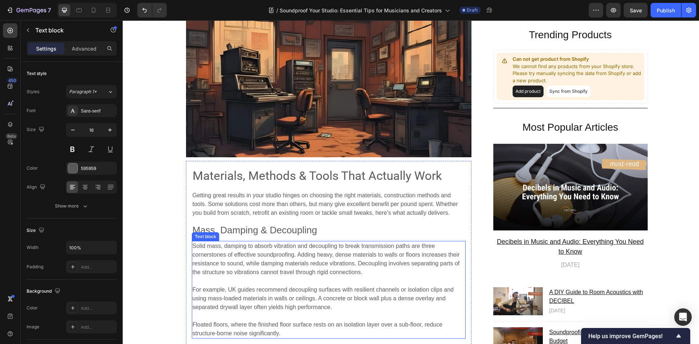
scroll to position [1712, 0]
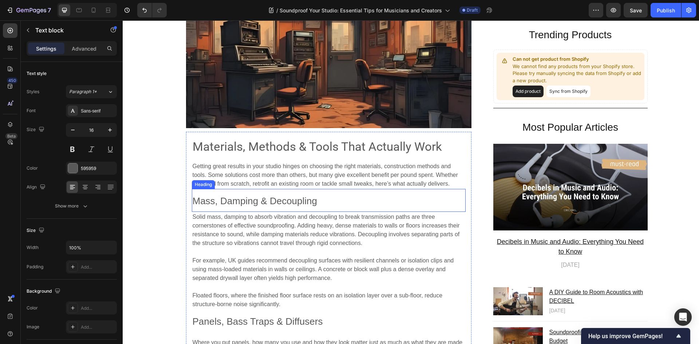
click at [384, 209] on h2 "Mass, Damping & Decoupling" at bounding box center [329, 200] width 274 height 23
click at [369, 174] on span "Getting great results in your studio hinges on choosing the right materials, co…" at bounding box center [325, 175] width 265 height 24
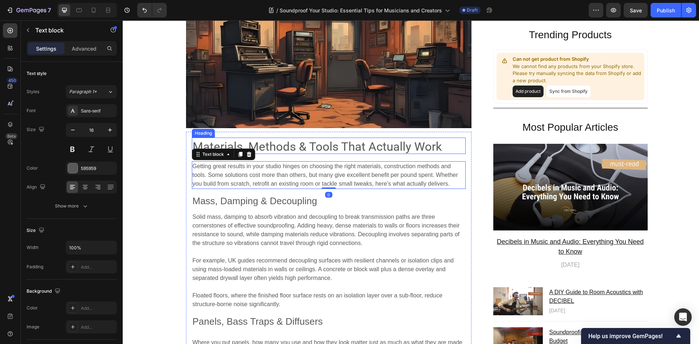
click at [269, 144] on span "Materials, Methods & Tools That Actually Work" at bounding box center [317, 146] width 249 height 14
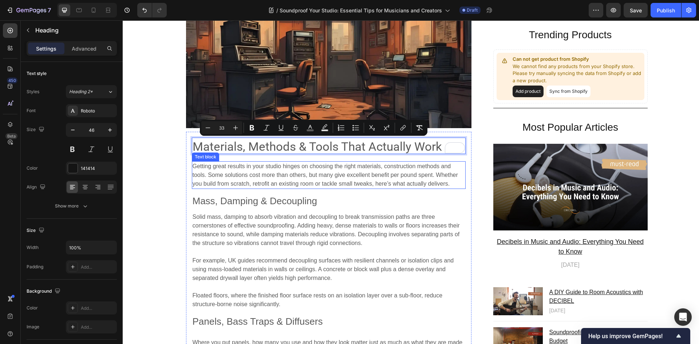
click at [263, 176] on span "Getting great results in your studio hinges on choosing the right materials, co…" at bounding box center [325, 175] width 265 height 24
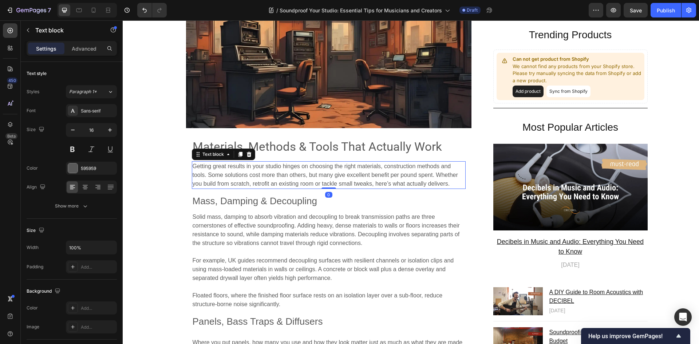
click at [263, 176] on span "Getting great results in your studio hinges on choosing the right materials, co…" at bounding box center [325, 175] width 265 height 24
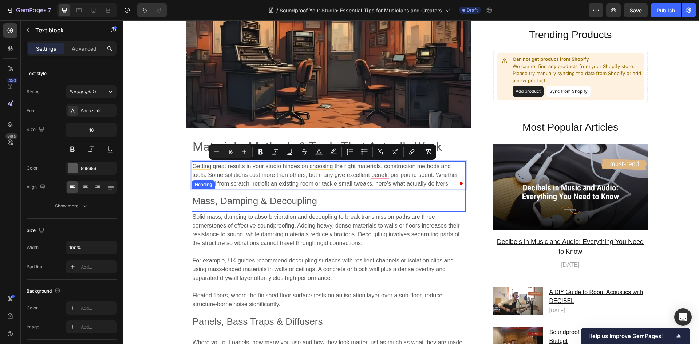
click at [222, 199] on span "Mass, Damping & Decoupling" at bounding box center [255, 201] width 125 height 11
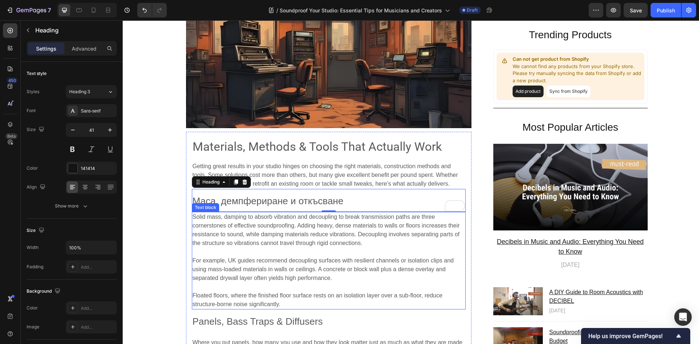
click at [381, 230] on p "Solid mass, damping to absorb vibration and decoupling to break transmission pa…" at bounding box center [329, 230] width 272 height 35
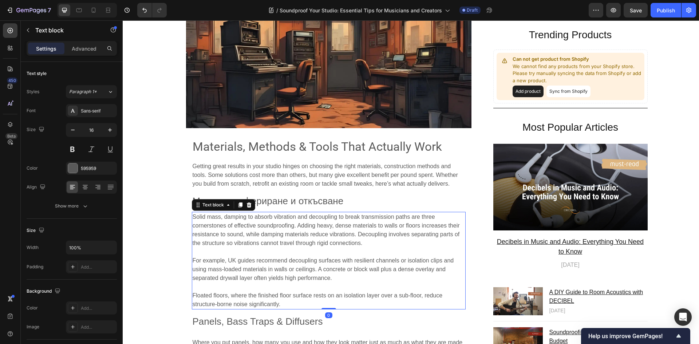
click at [327, 252] on p at bounding box center [329, 252] width 272 height 9
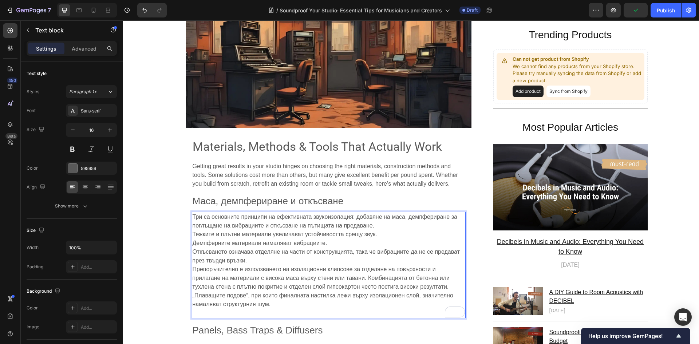
click at [377, 225] on p "Три са основните принципи на ефективната звукоизолация: добавяне на маса, демпф…" at bounding box center [329, 265] width 272 height 105
click at [450, 286] on p "Три са основните принципи на ефективната звукоизолация: добавяне на маса, демпф…" at bounding box center [329, 265] width 272 height 105
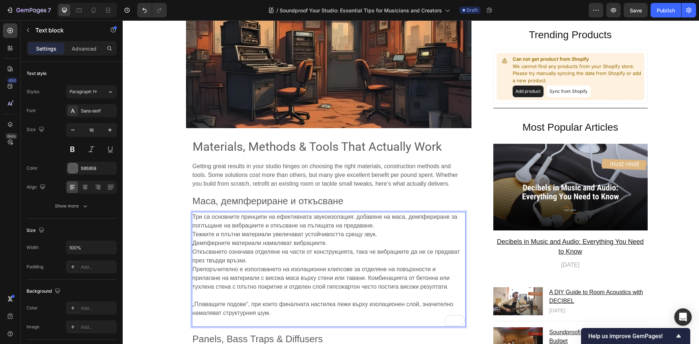
click at [305, 318] on p "⁠⁠⁠⁠⁠⁠⁠ „Плаващите подове“, при които финалната настилка лежи върху изолационен…" at bounding box center [329, 308] width 272 height 35
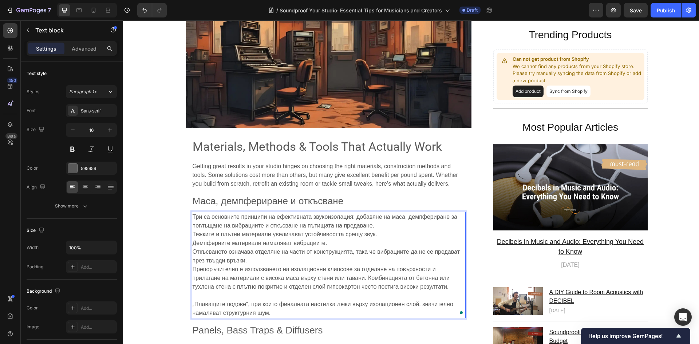
drag, startPoint x: 254, startPoint y: 253, endPoint x: 259, endPoint y: 257, distance: 6.6
click at [256, 254] on span "Откъсването означава отделяне на части от конструкцията, така че вибрациите да …" at bounding box center [326, 256] width 267 height 15
click at [261, 260] on p "Три са основните принципи на ефективната звукоизолация: добавяне на маса, демпф…" at bounding box center [329, 252] width 272 height 79
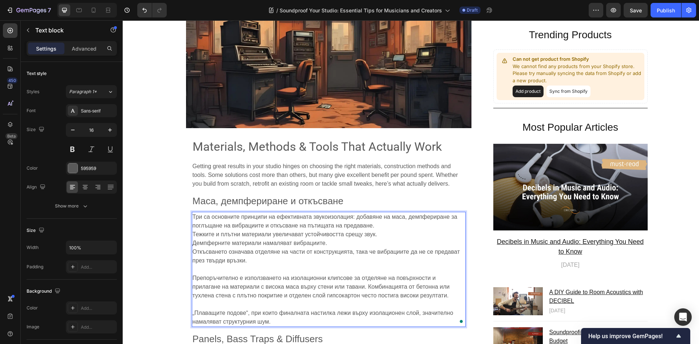
click at [376, 226] on p "Три са основните принципи на ефективната звукоизолация: добавяне на маса, демпф…" at bounding box center [329, 239] width 272 height 52
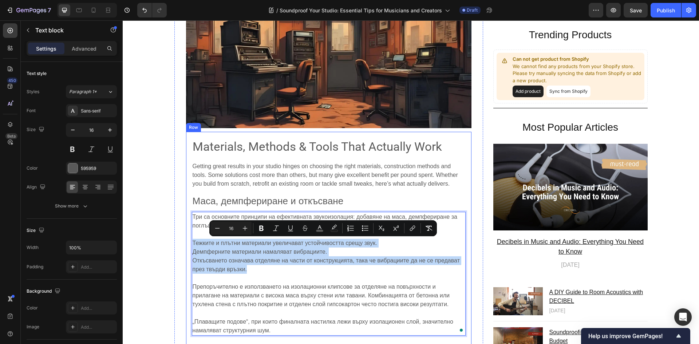
click at [184, 240] on div "Image ⁠⁠⁠⁠⁠⁠⁠ Звукоизолирайте студиото си: Съвети за музиканти и продуценти Hea…" at bounding box center [328, 253] width 309 height 3861
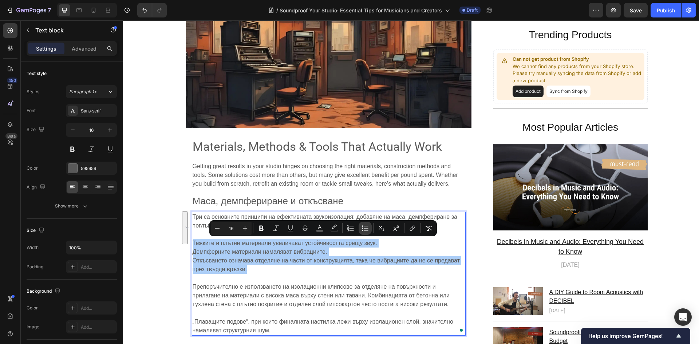
click at [366, 229] on icon "Editor contextual toolbar" at bounding box center [365, 228] width 7 height 7
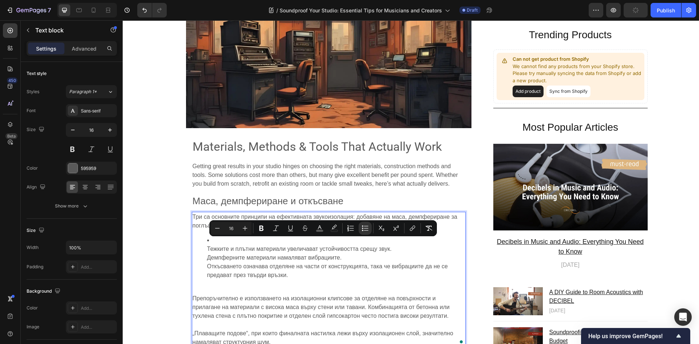
click at [204, 249] on ul "Тежките и плътни материали увеличават устойчивостта срещу звук. Демпферните мат…" at bounding box center [329, 258] width 272 height 44
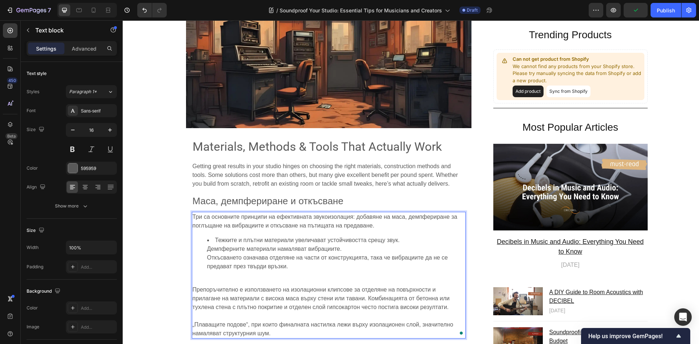
click at [202, 248] on ul "Тежките и плътни материали увеличават устойчивостта срещу звук. Демпферните мат…" at bounding box center [329, 253] width 272 height 35
click at [203, 255] on ul "Тежките и плътни материали увеличават устойчивостта срещу звук. Демпферните мат…" at bounding box center [329, 253] width 272 height 35
click at [277, 277] on p "Препоръчително е използването на изолационни клипсове за отделяне на повърхност…" at bounding box center [329, 294] width 272 height 35
click at [192, 290] on div "Три са основните принципи на ефективната звукоизолация: добавяне на маса, демпф…" at bounding box center [329, 275] width 274 height 127
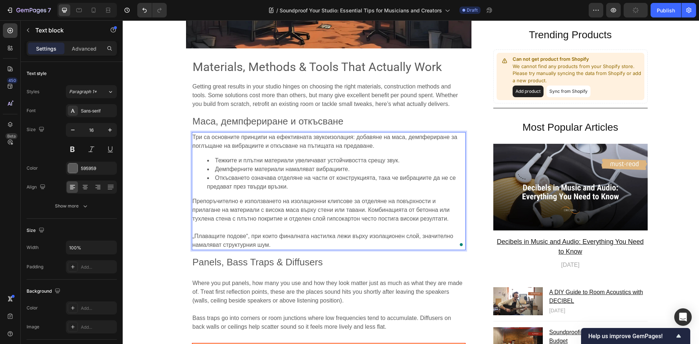
scroll to position [1822, 0]
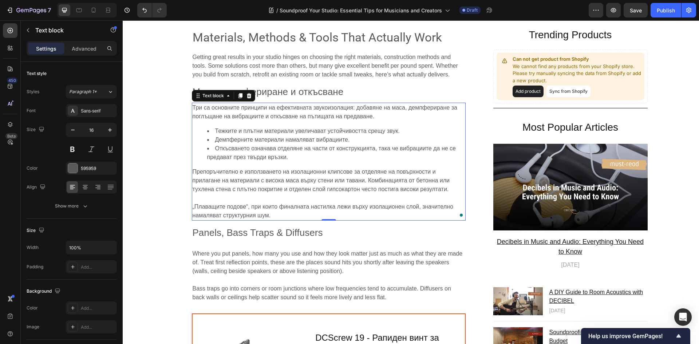
click at [387, 204] on span "„Плаващите подове“, при които финалната настилка лежи върху изолационен слой, з…" at bounding box center [323, 211] width 261 height 15
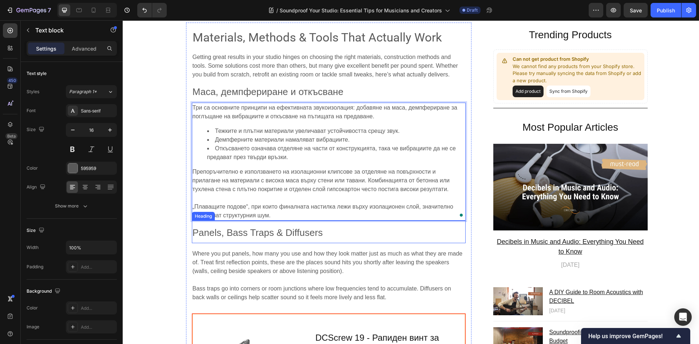
click at [269, 229] on span "Panels, Bass Traps & Diffusers" at bounding box center [258, 232] width 130 height 11
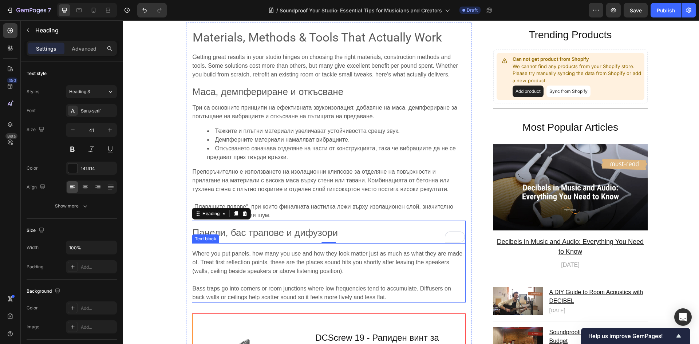
click at [385, 252] on span "Where you put panels, how many you use and how they look matter just as much as…" at bounding box center [328, 263] width 270 height 24
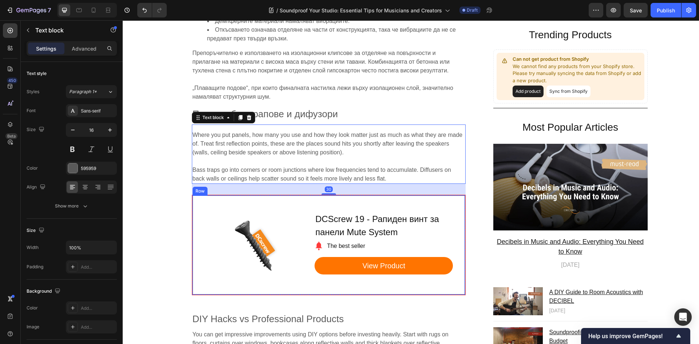
scroll to position [1895, 0]
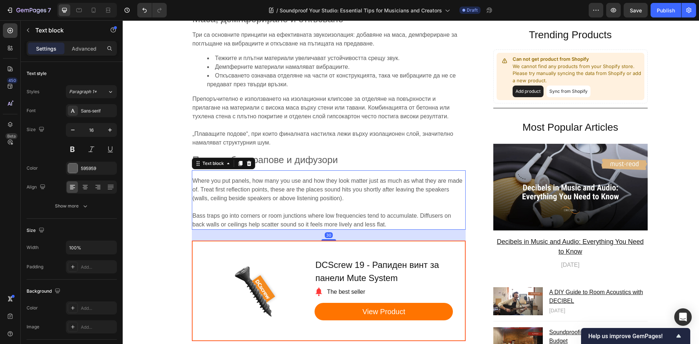
click at [325, 192] on span "Where you put panels, how many you use and how they look matter just as much as…" at bounding box center [328, 190] width 270 height 24
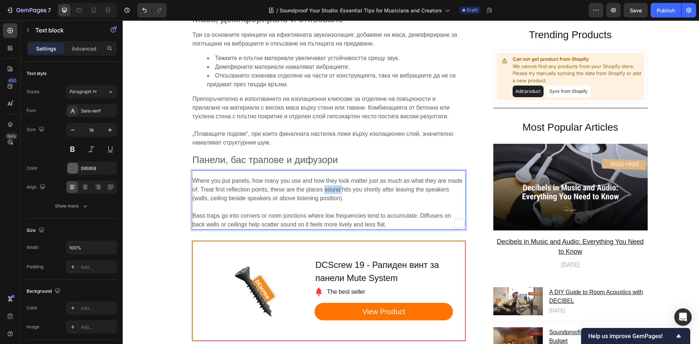
click at [325, 192] on span "Where you put panels, how many you use and how they look matter just as much as…" at bounding box center [328, 190] width 270 height 24
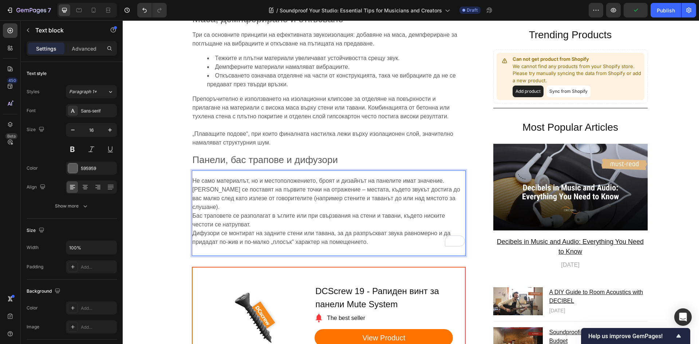
click at [193, 181] on span "Не само материалът, но и местоположението, броят и дизайнът на панелите имат зн…" at bounding box center [319, 181] width 252 height 6
click at [163, 202] on div "Image ⁠⁠⁠⁠⁠⁠⁠ Звукоизолирайте студиото си: Съвети за музиканти и продуценти Hea…" at bounding box center [410, 81] width 565 height 3881
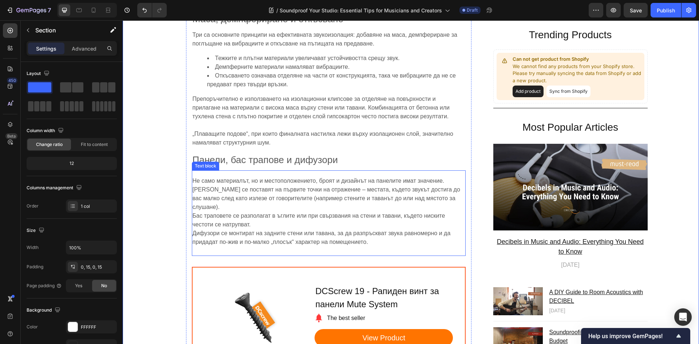
click at [219, 172] on div "Не само материалът, но и местоположението, броят и дизайнът на панелите имат зн…" at bounding box center [329, 213] width 274 height 86
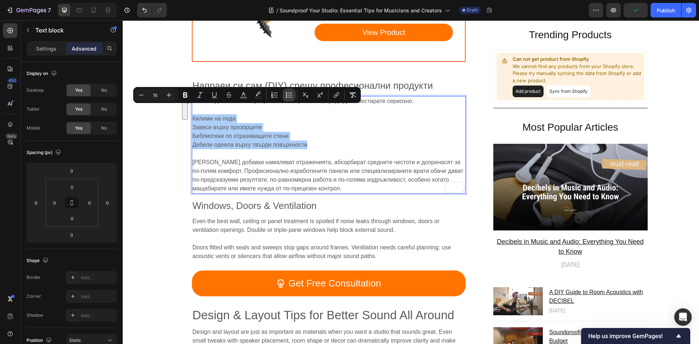
click at [290, 93] on icon "Editor contextual toolbar" at bounding box center [290, 92] width 4 height 0
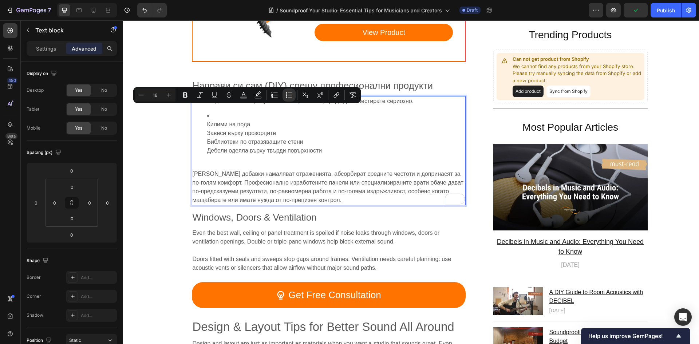
click at [207, 121] on span "Килими на пода" at bounding box center [228, 124] width 43 height 6
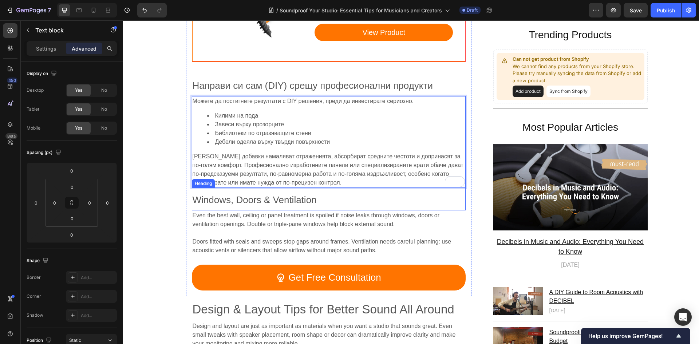
click at [247, 194] on span "Windows, Doors & Ventilation" at bounding box center [255, 199] width 124 height 11
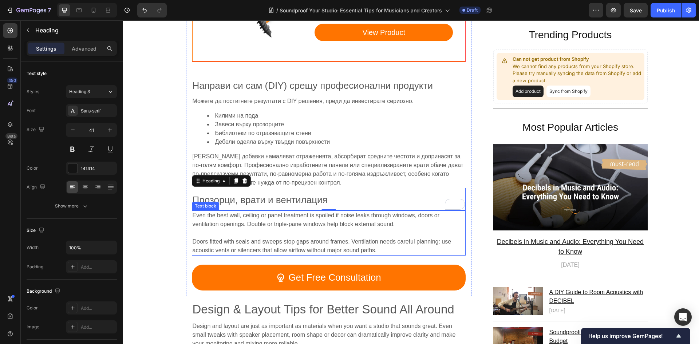
click at [429, 238] on span "Doors fitted with seals and sweeps stop gaps around frames. Ventilation needs c…" at bounding box center [322, 245] width 259 height 15
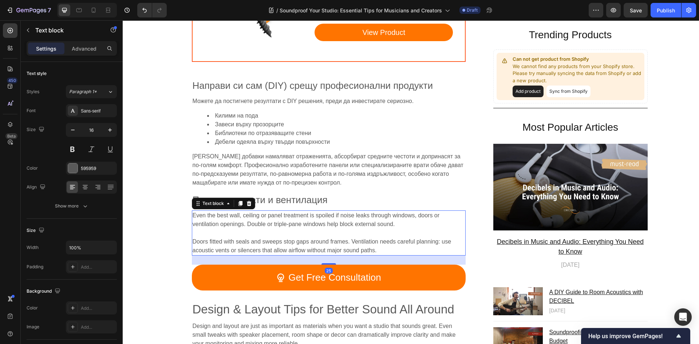
click at [302, 229] on p at bounding box center [329, 233] width 272 height 9
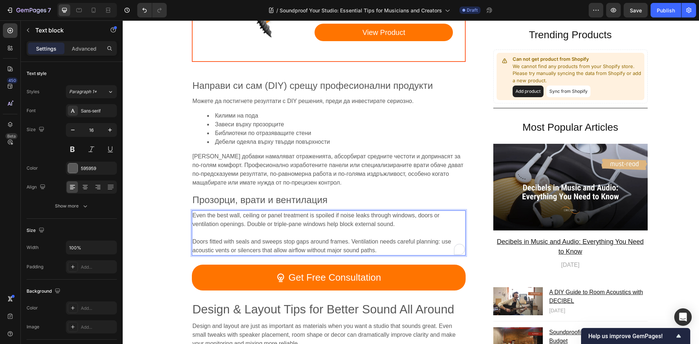
click at [281, 229] on p "To enrich screen reader interactions, please activate Accessibility in Grammarl…" at bounding box center [329, 233] width 272 height 9
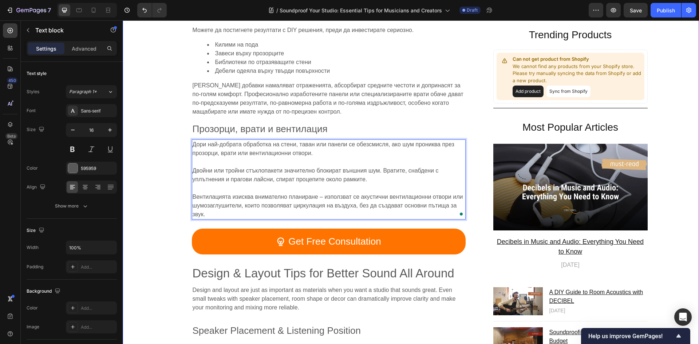
scroll to position [2259, 0]
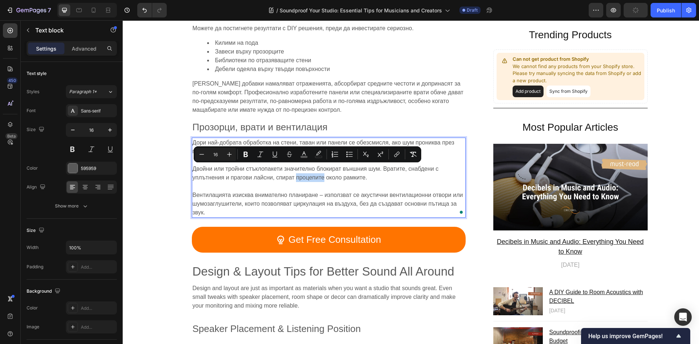
drag, startPoint x: 295, startPoint y: 168, endPoint x: 321, endPoint y: 171, distance: 26.7
click at [321, 171] on span "Двойни или тройни стъклопакети значително блокират външния шум. Вратите, снабде…" at bounding box center [316, 173] width 246 height 15
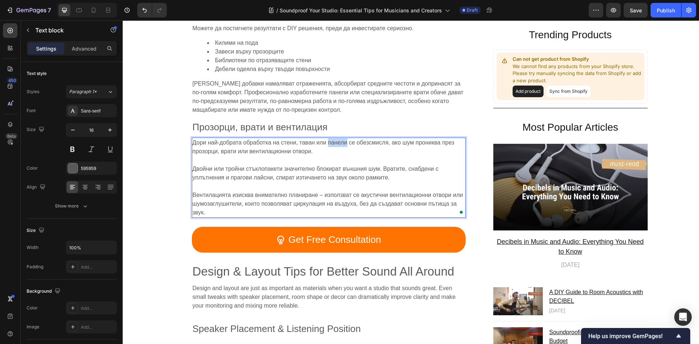
drag, startPoint x: 345, startPoint y: 135, endPoint x: 326, endPoint y: 136, distance: 19.4
click at [326, 139] on span "Дори най-добрата обработка на стени, таван или панели се обезсмисля, ако шум пр…" at bounding box center [324, 146] width 262 height 15
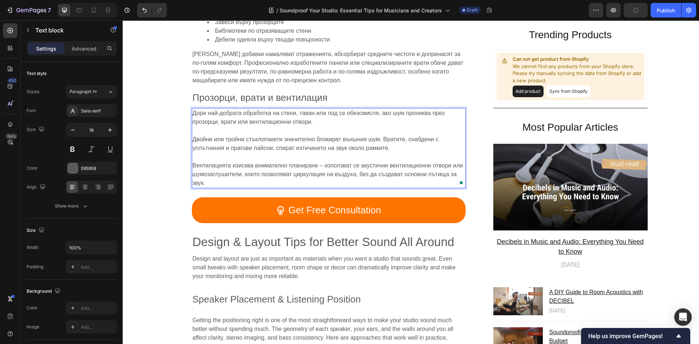
scroll to position [2295, 0]
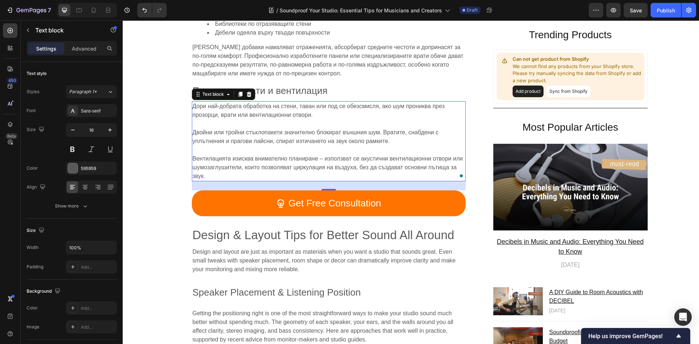
click at [397, 155] on span "Вентилацията изисква внимателно планиране – използват се акустични вентилационн…" at bounding box center [328, 167] width 271 height 24
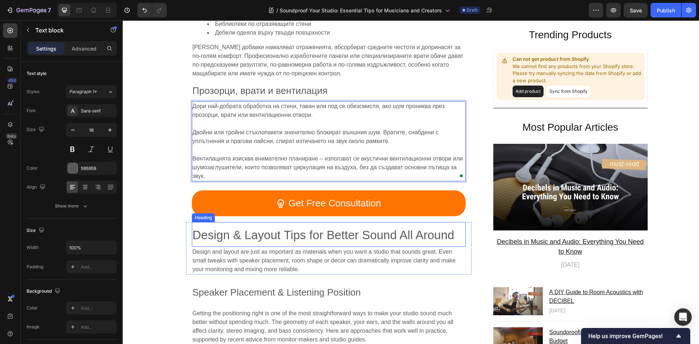
click at [302, 228] on span "Design & Layout Tips for Better Sound All Around" at bounding box center [324, 234] width 262 height 13
